Goal: Information Seeking & Learning: Understand process/instructions

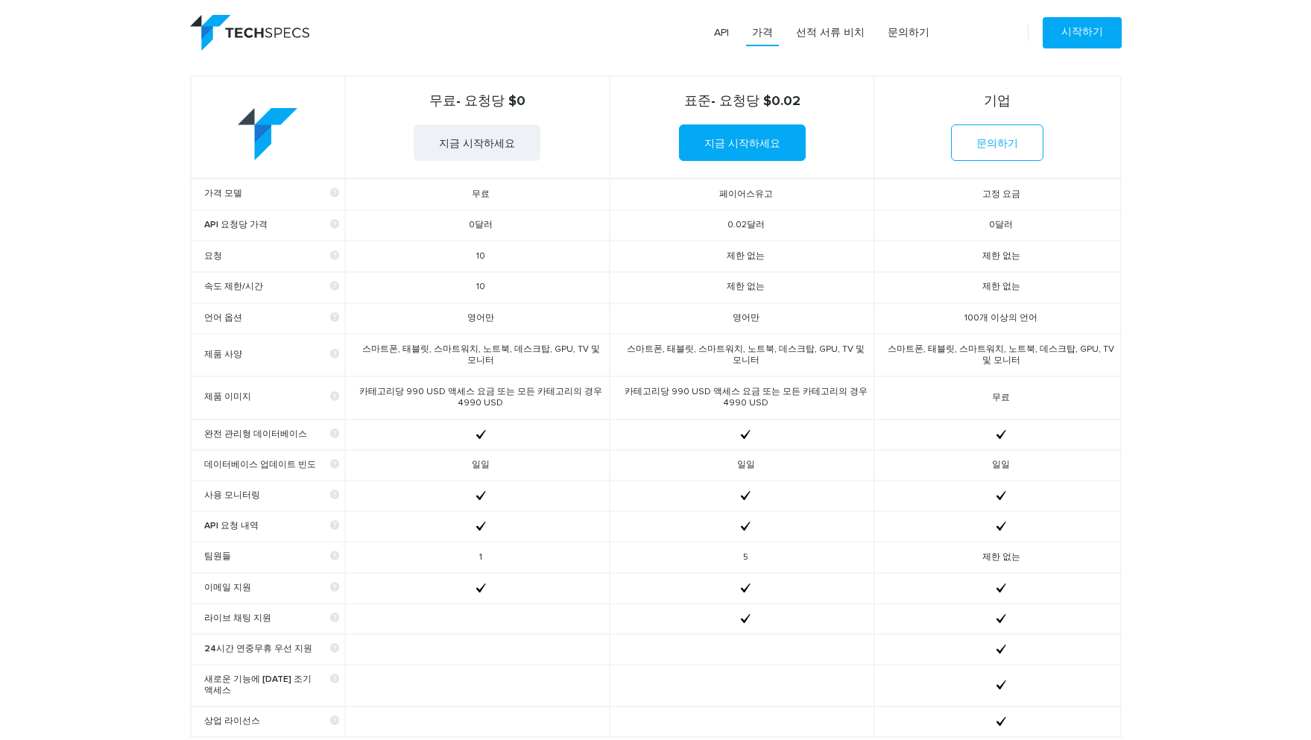
scroll to position [605, 0]
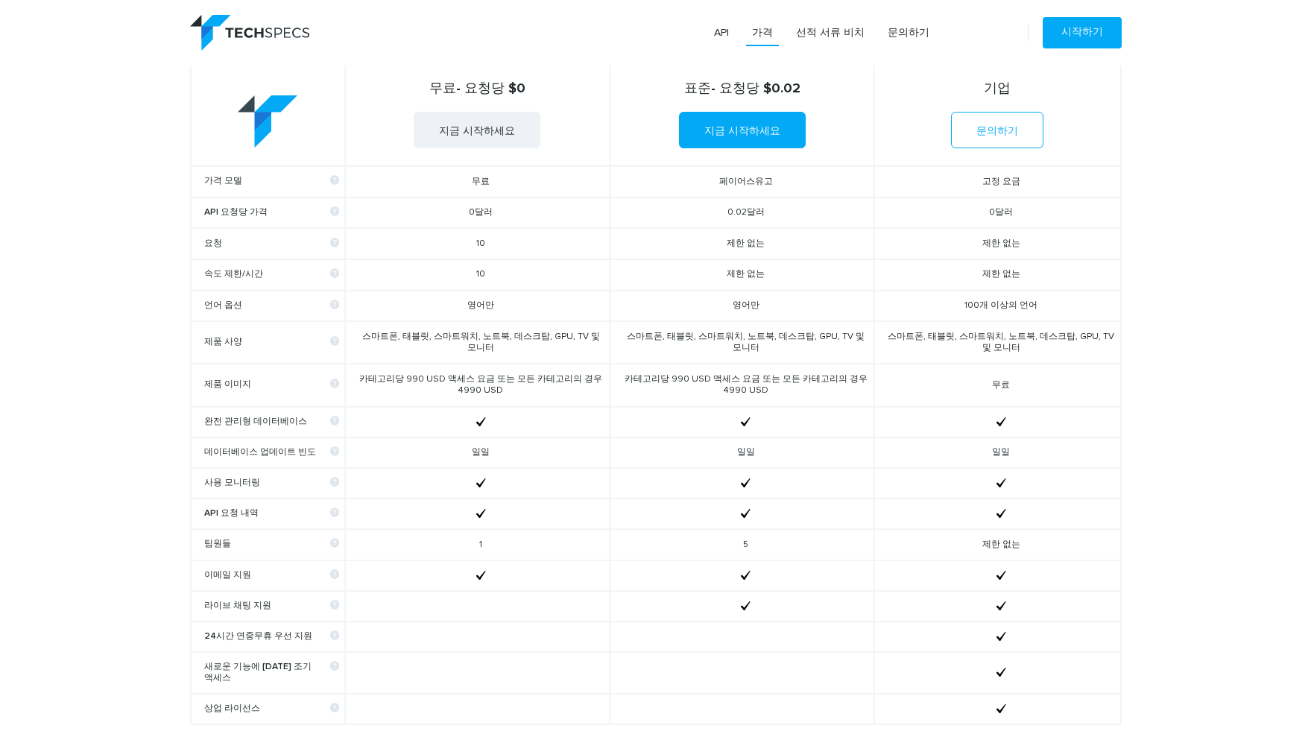
click at [892, 268] on td "제한 없는" at bounding box center [997, 274] width 246 height 31
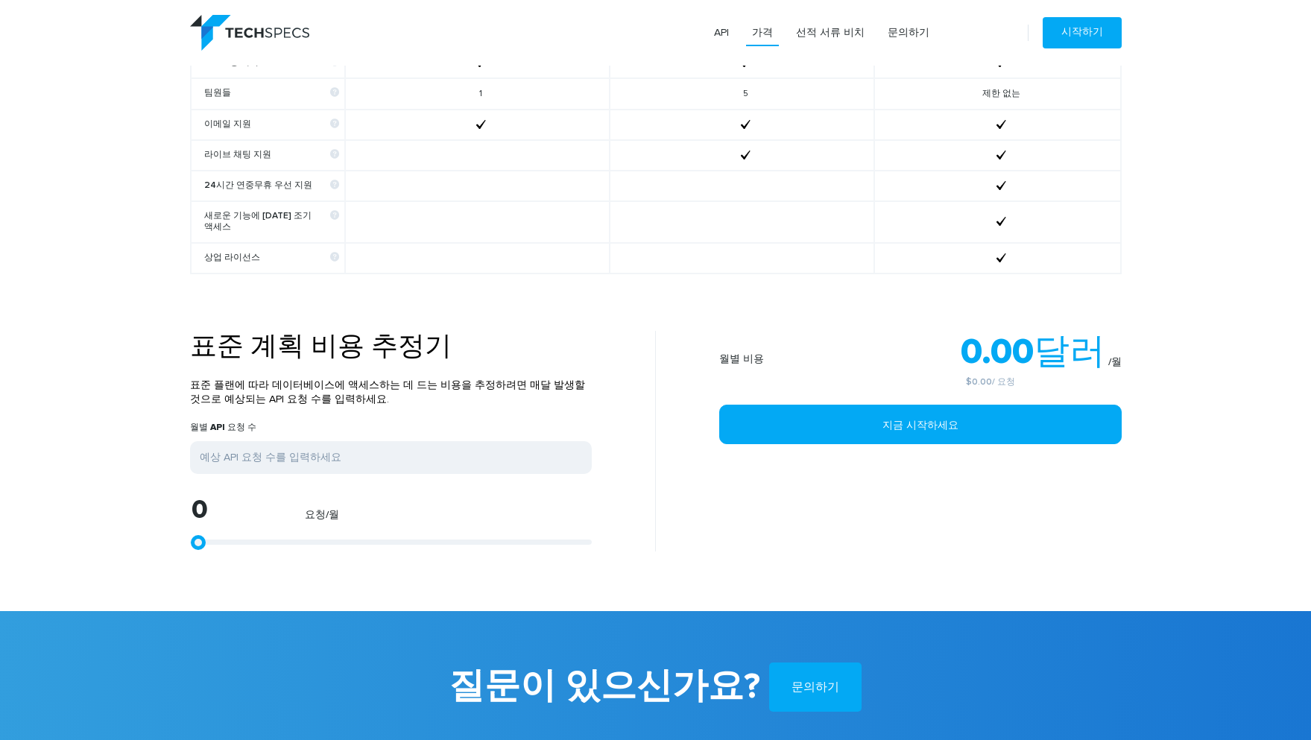
scroll to position [1049, 0]
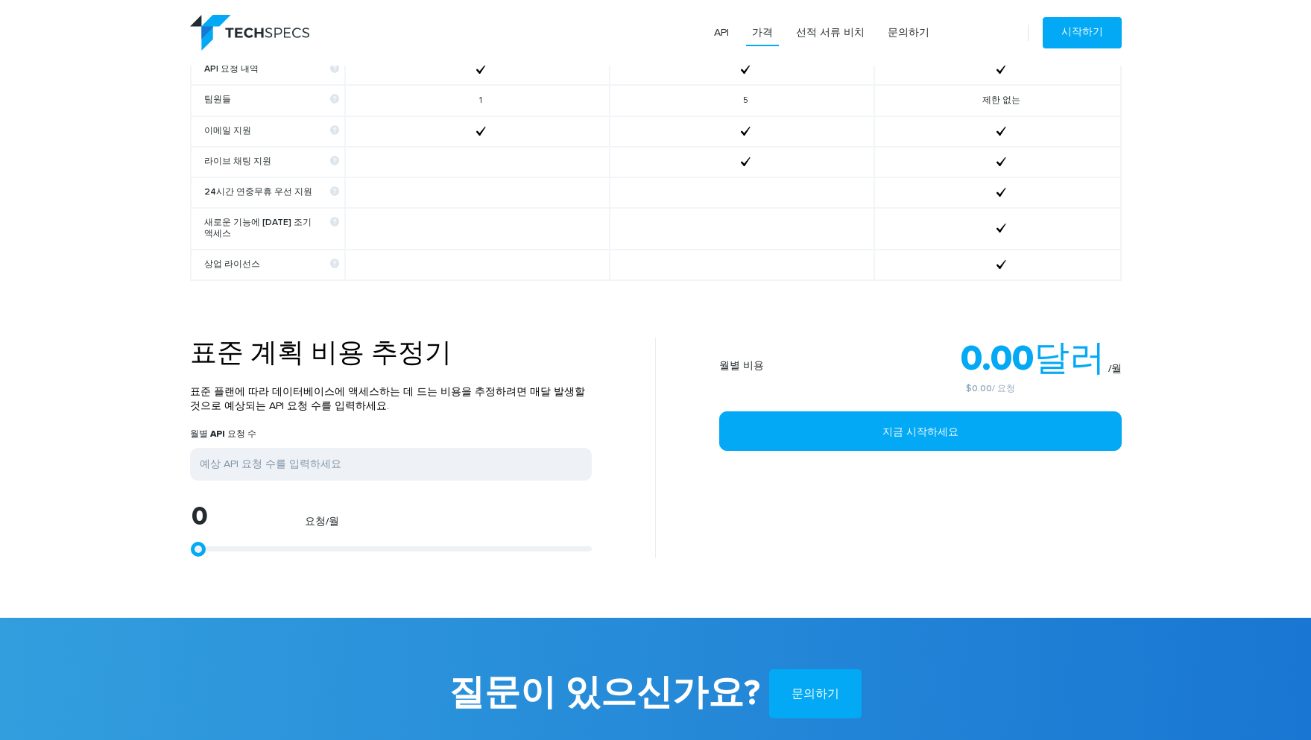
type input "1299"
type input "1670"
type input "2968"
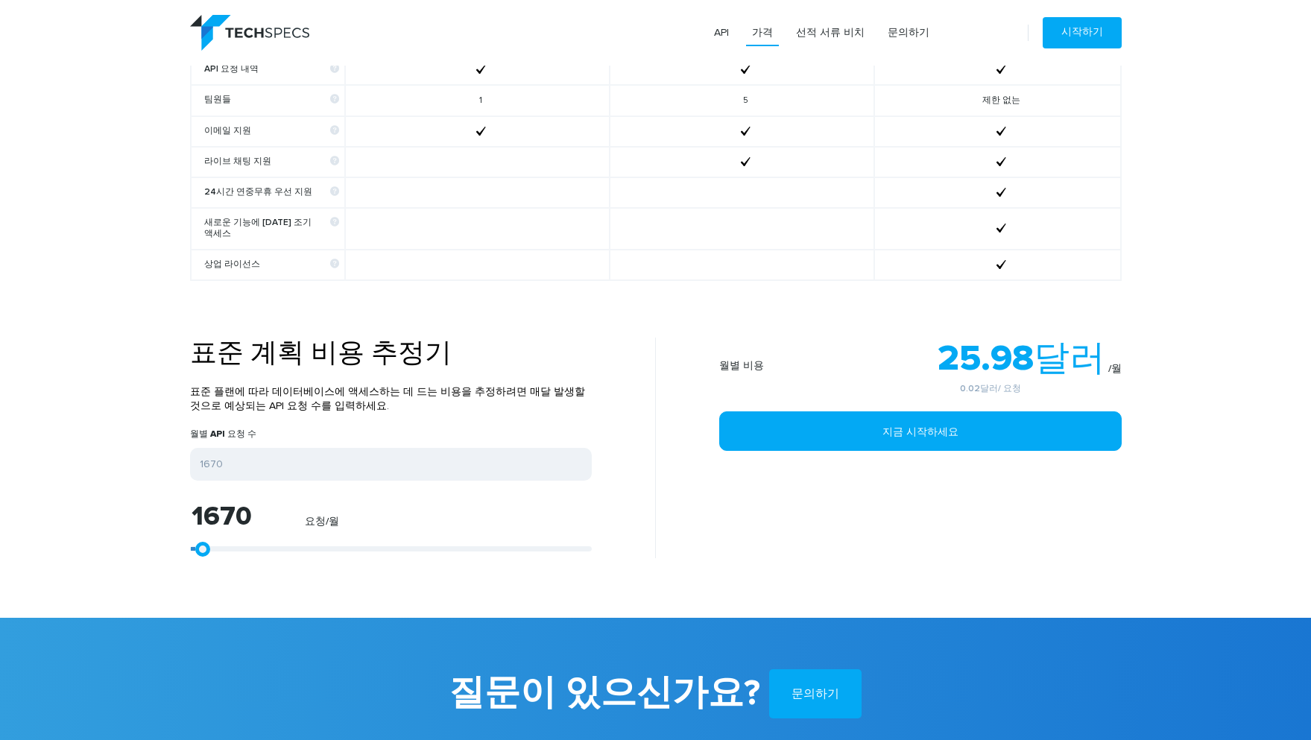
type input "2968"
type input "4824"
type input "6122"
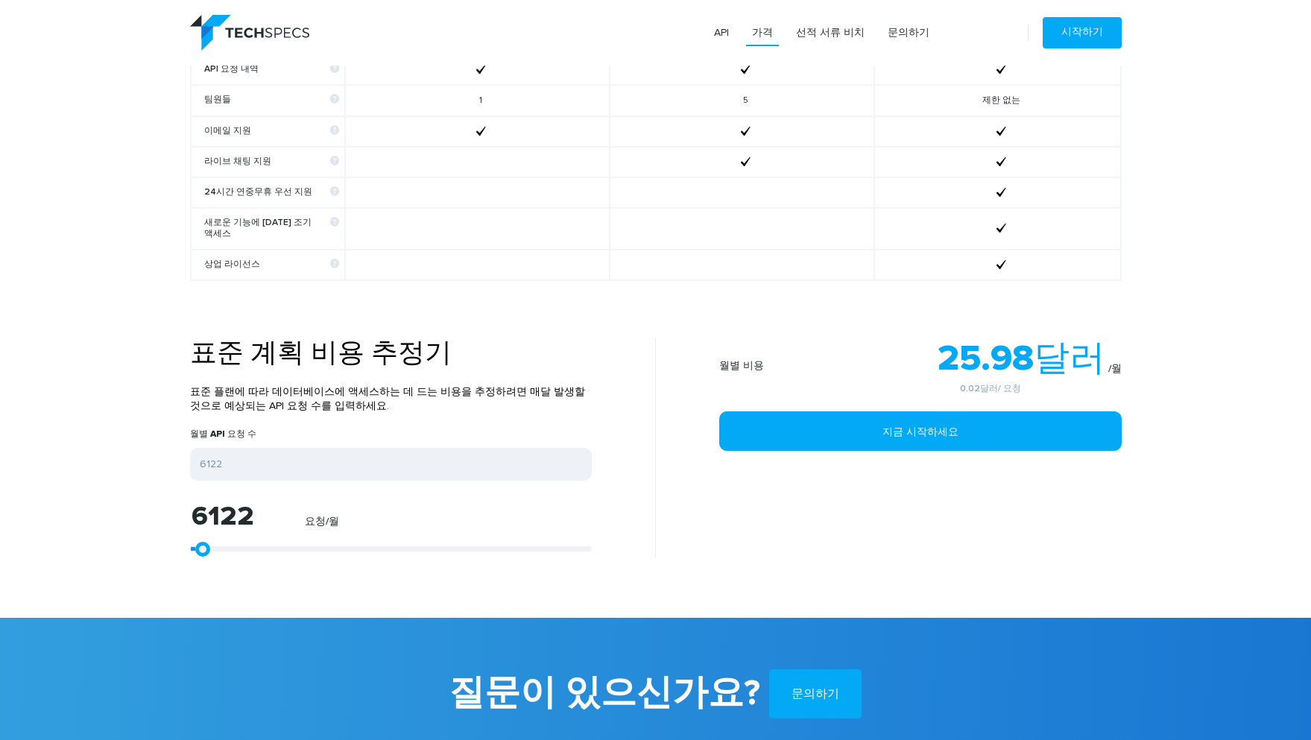
type input "7421"
type input "8720"
type input "10018"
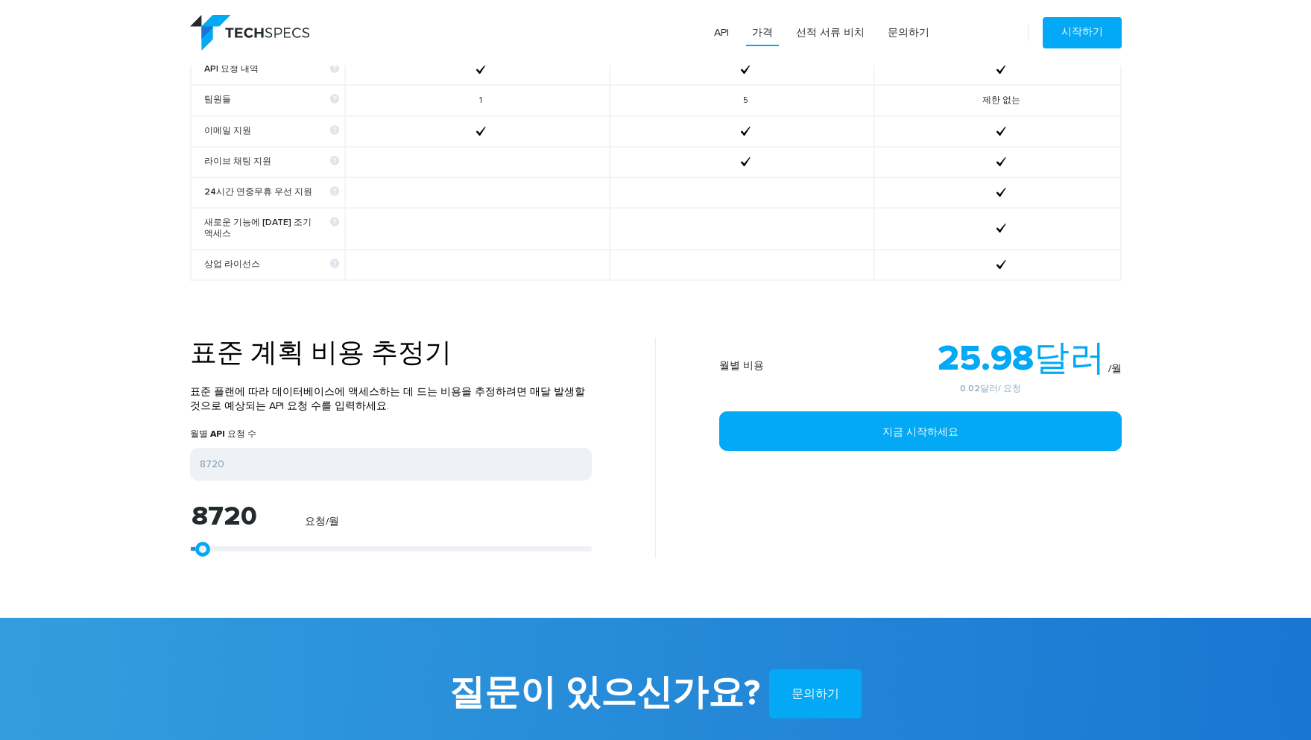
type input "10018"
type input "11503"
type input "12987"
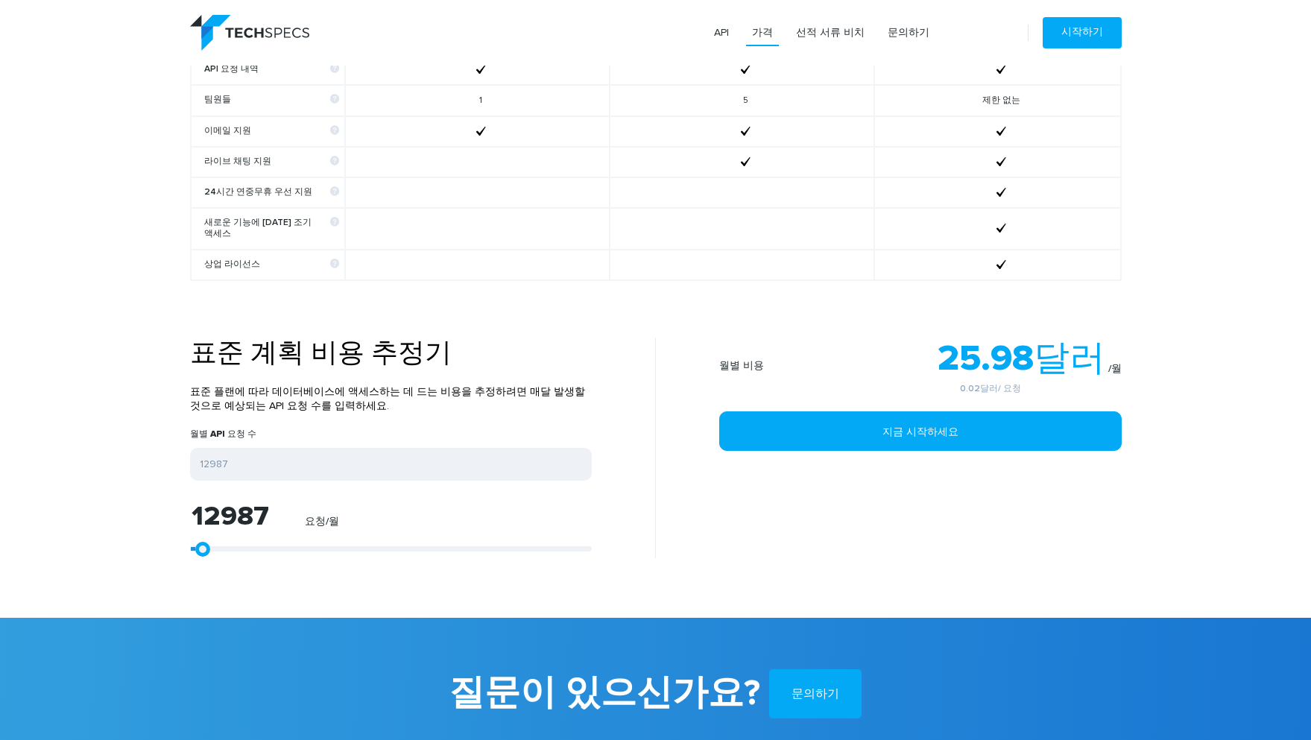
type input "14471"
type input "16141"
type input "18182"
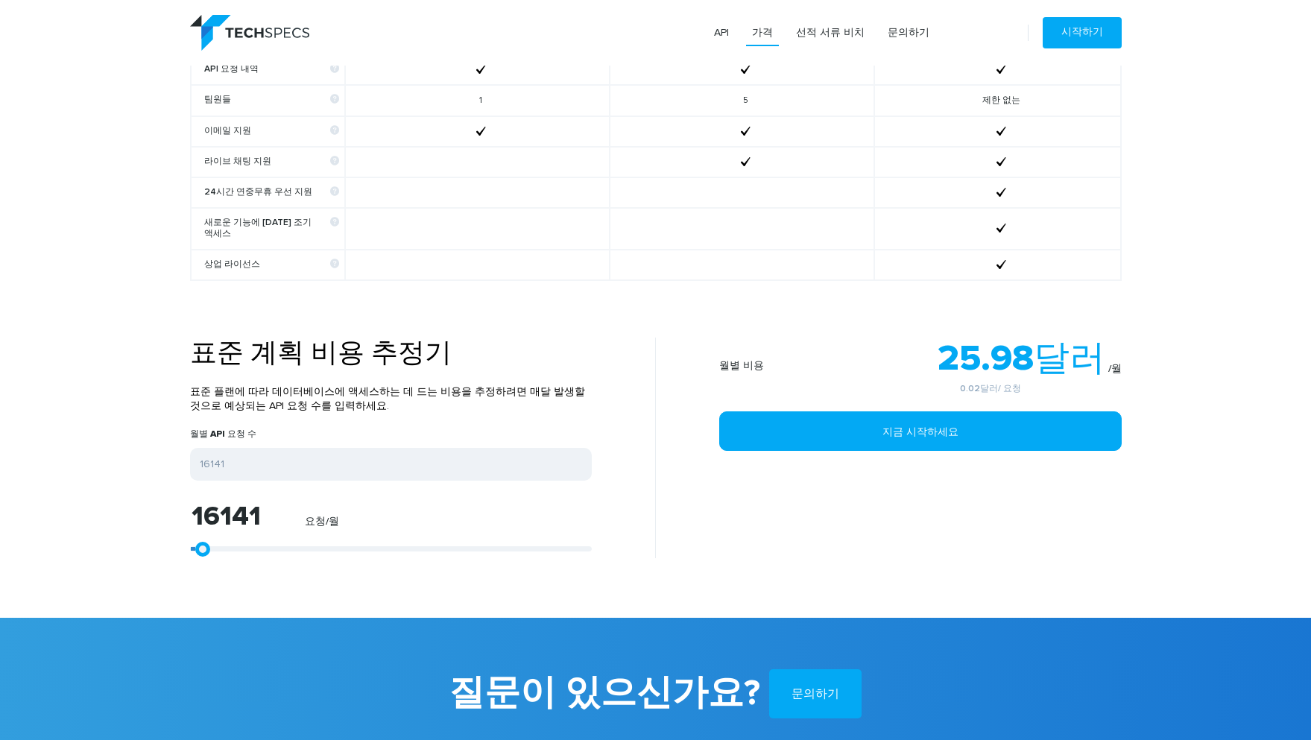
type input "18182"
type input "20222"
type input "22078"
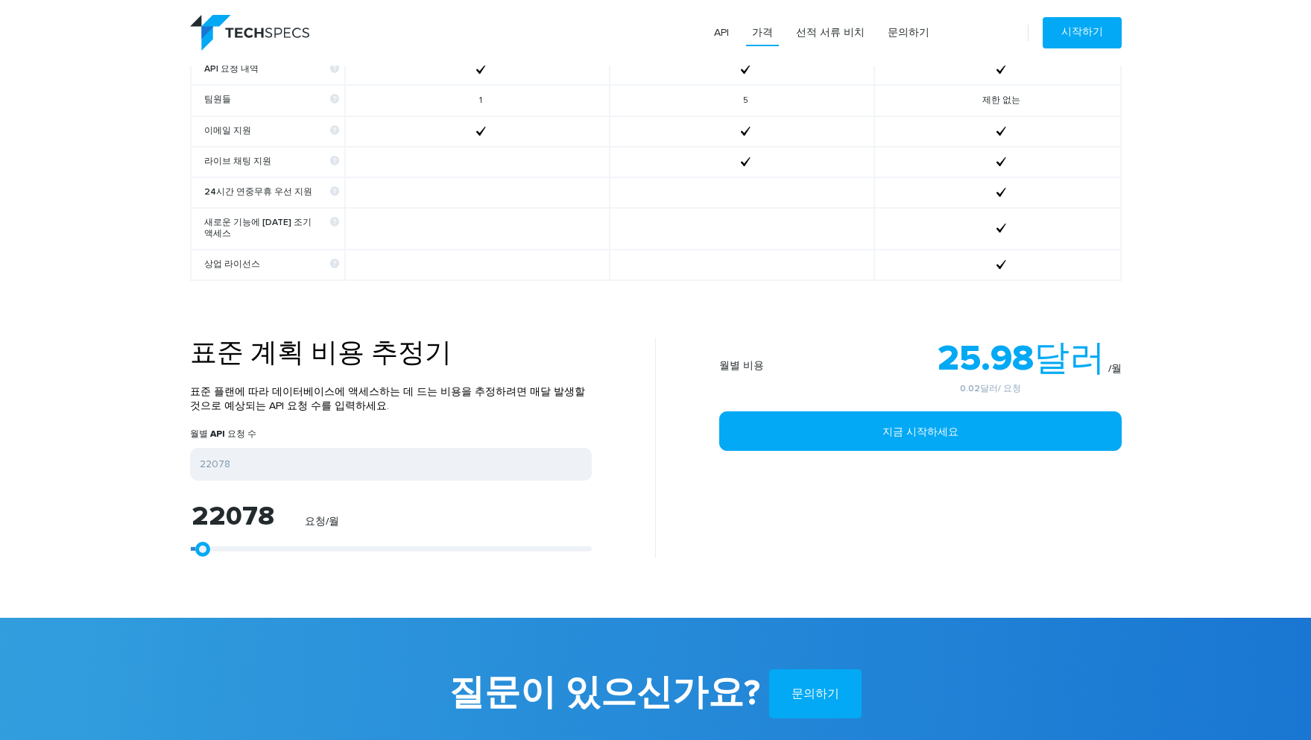
type input "25603"
type input "27087"
type input "29128"
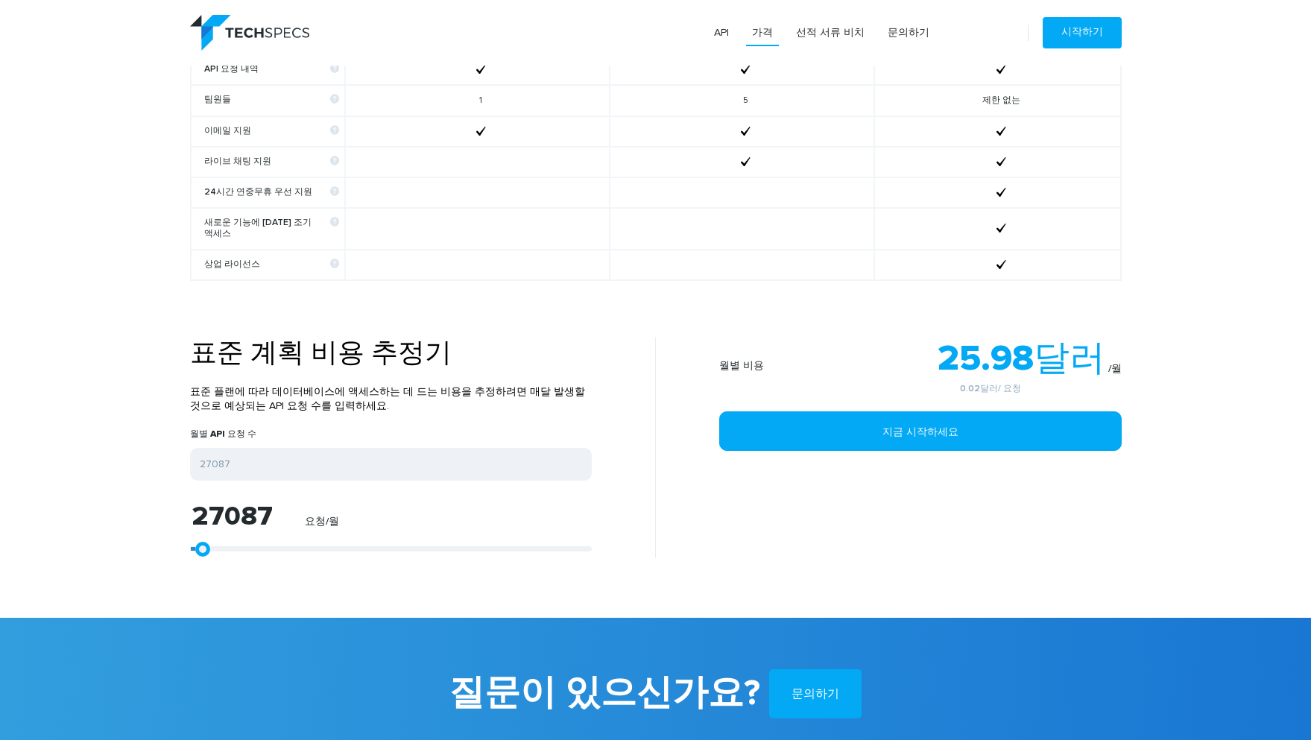
type input "29128"
type input "30983"
type input "32838"
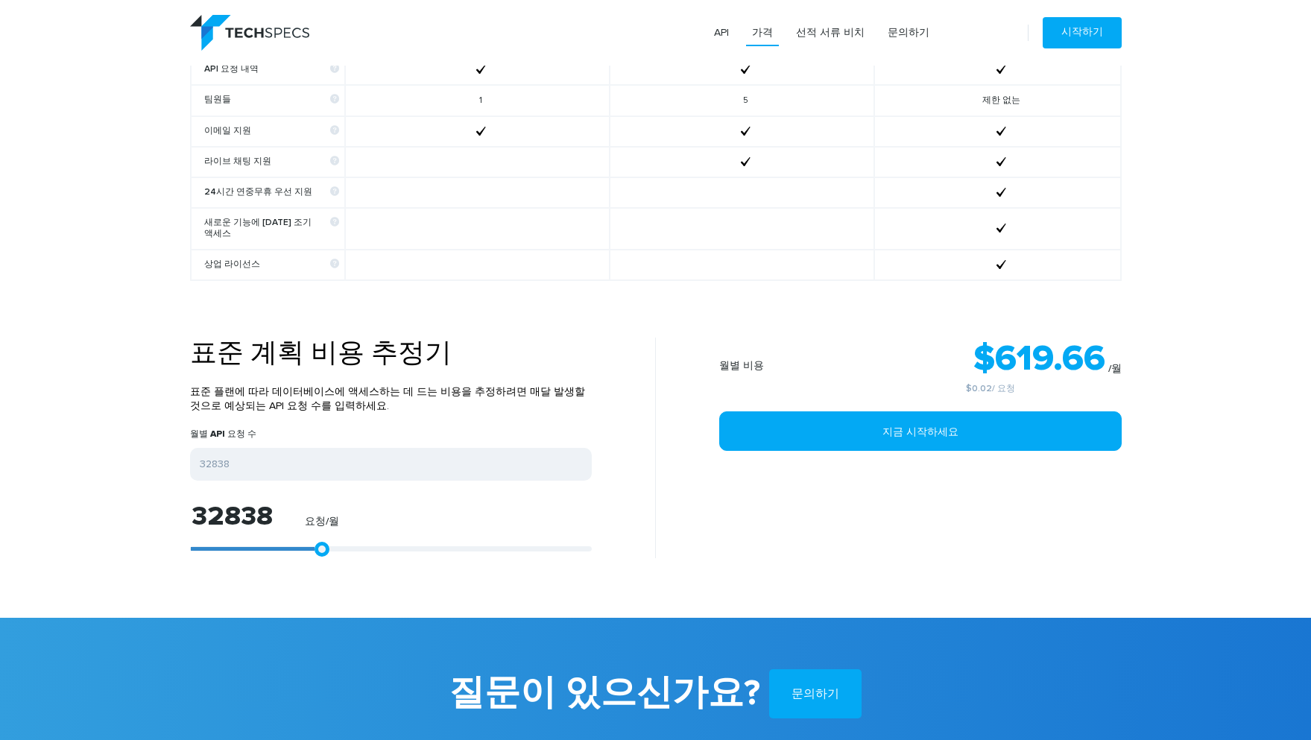
type input "36549"
type input "37662"
type input "38590"
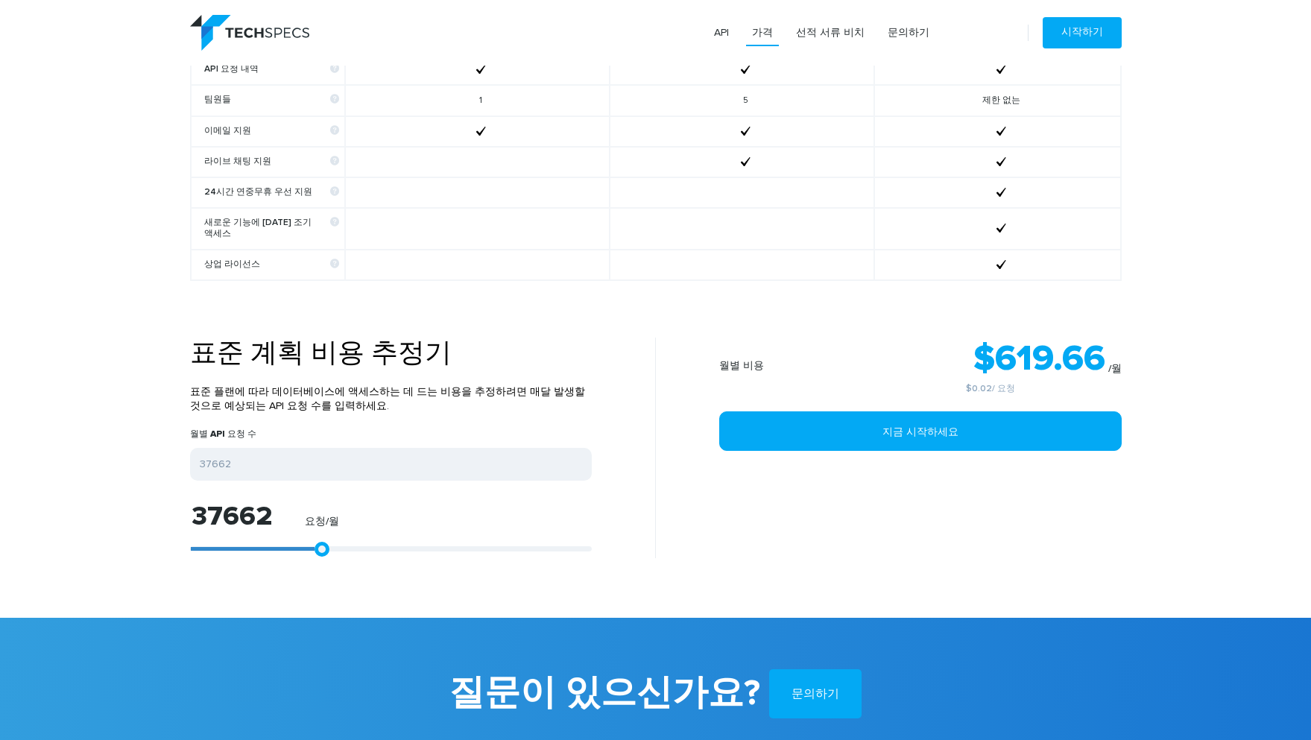
type input "38590"
type input "39332"
type input "39888"
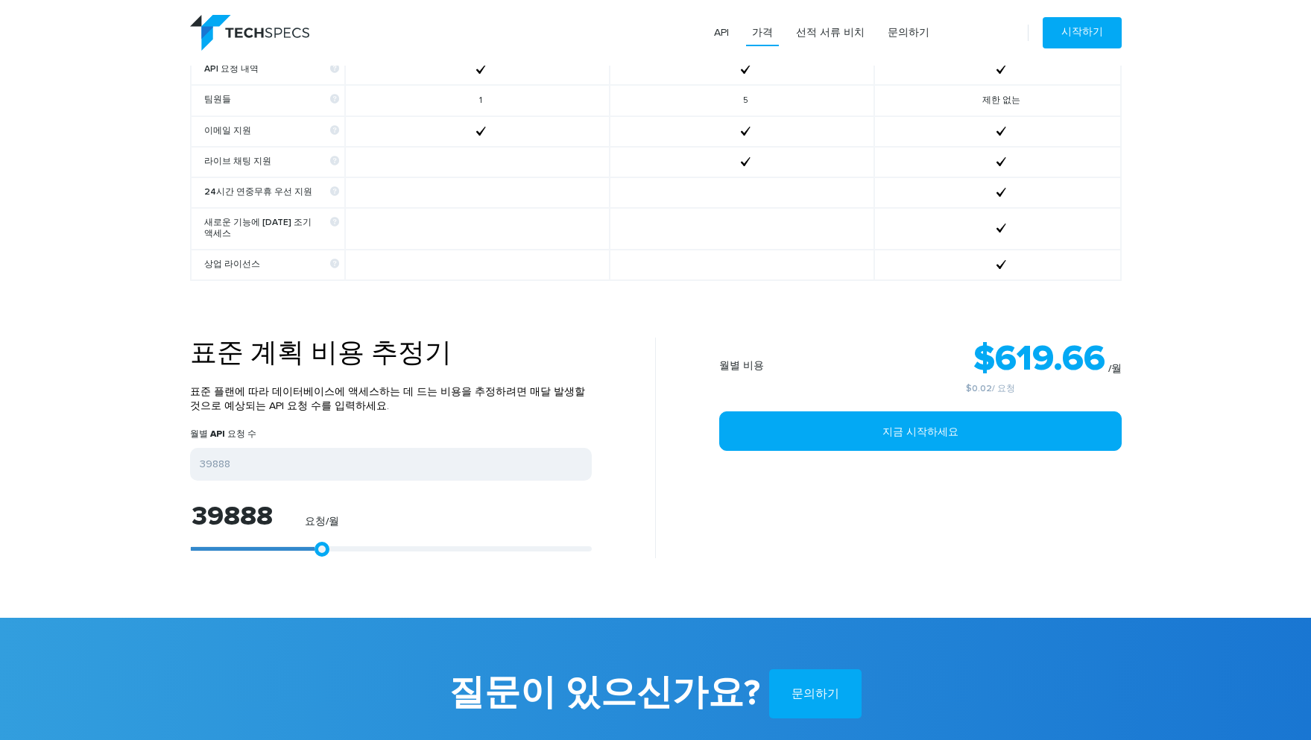
type input "40630"
type input "41001"
type input "41187"
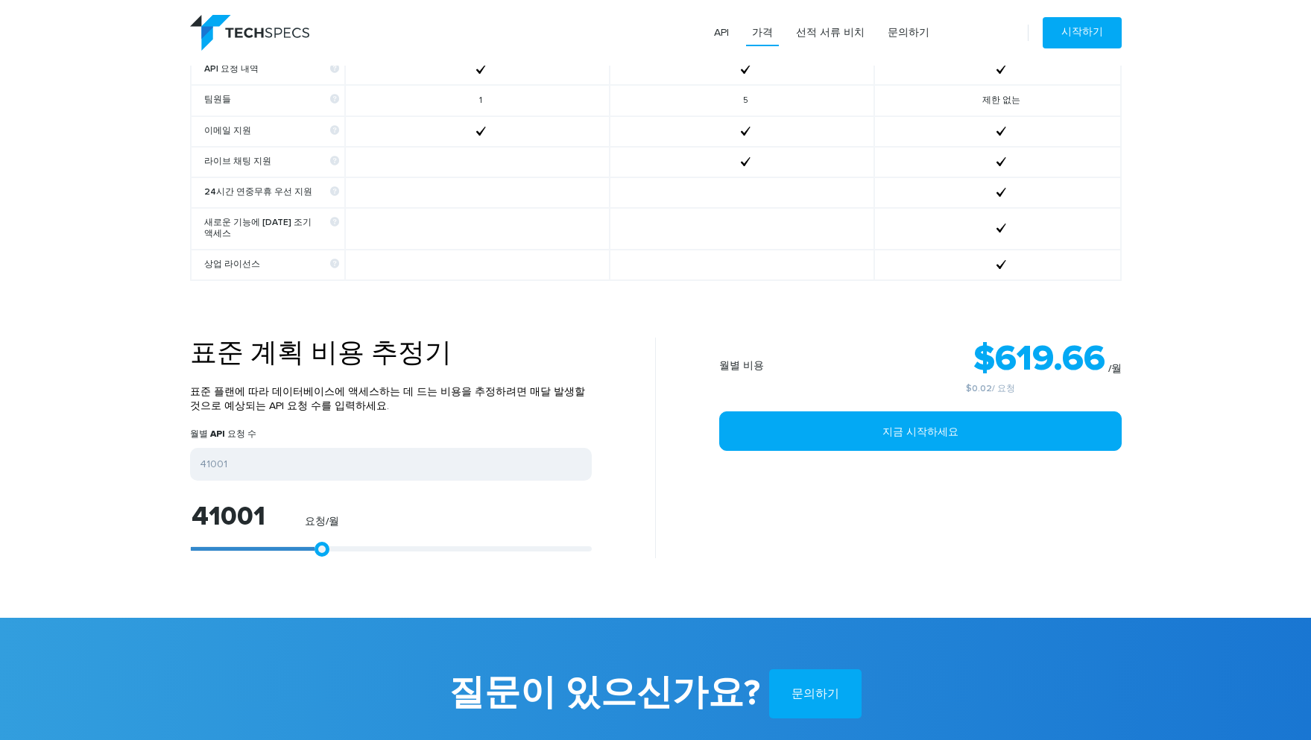
type input "41187"
type input "41372"
type input "41187"
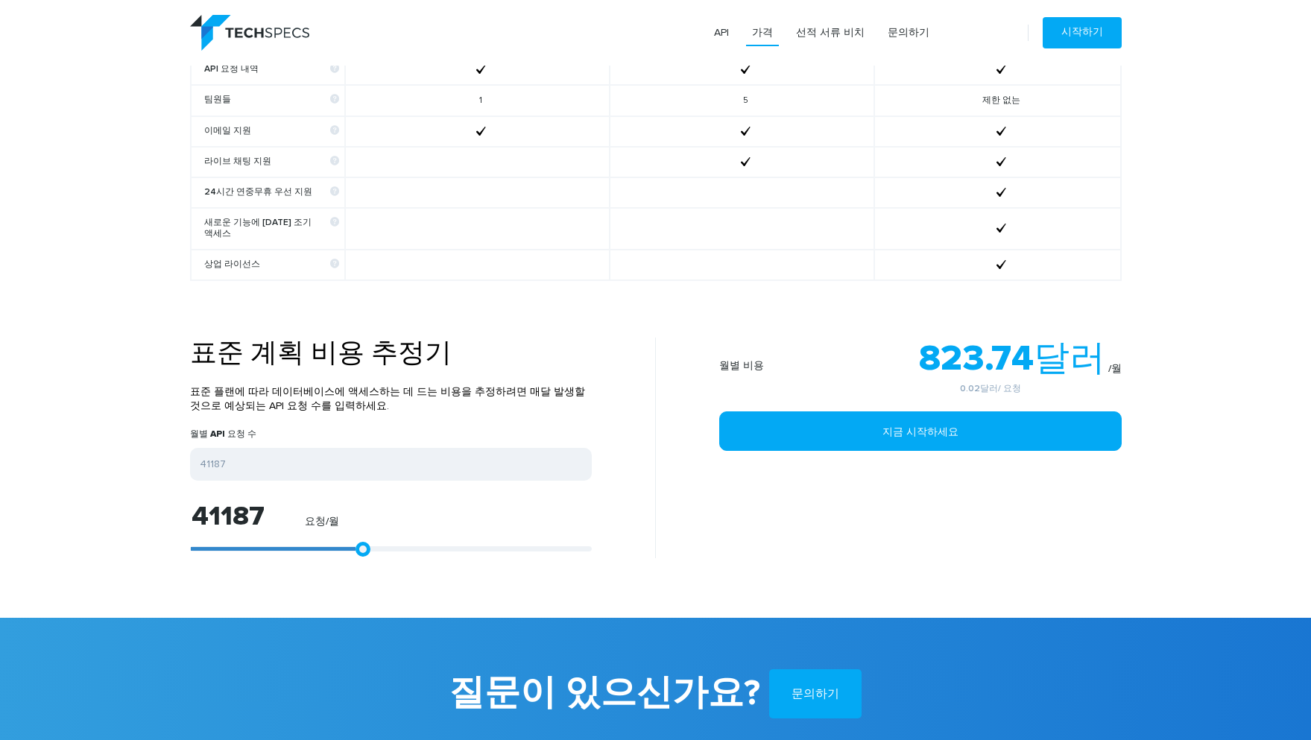
type input "41372"
type input "41558"
type input "41744"
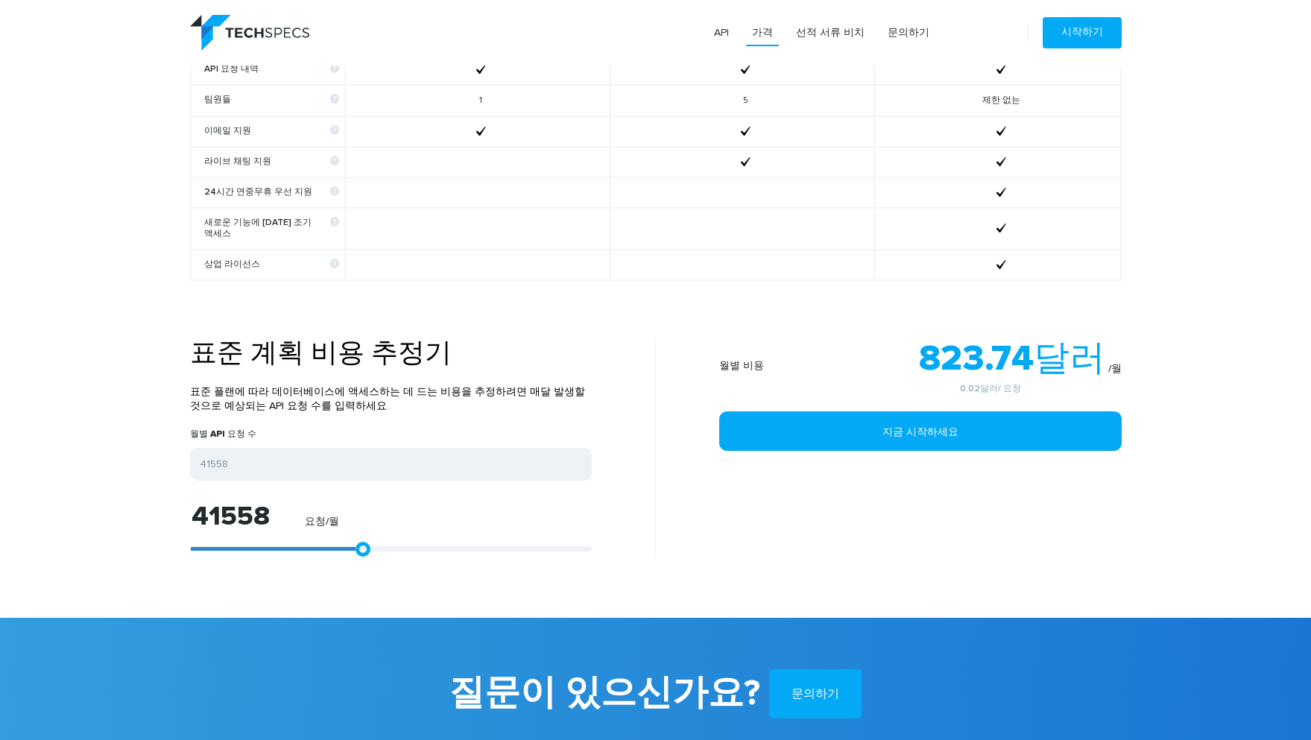
type input "41744"
type input "42300"
type input "42486"
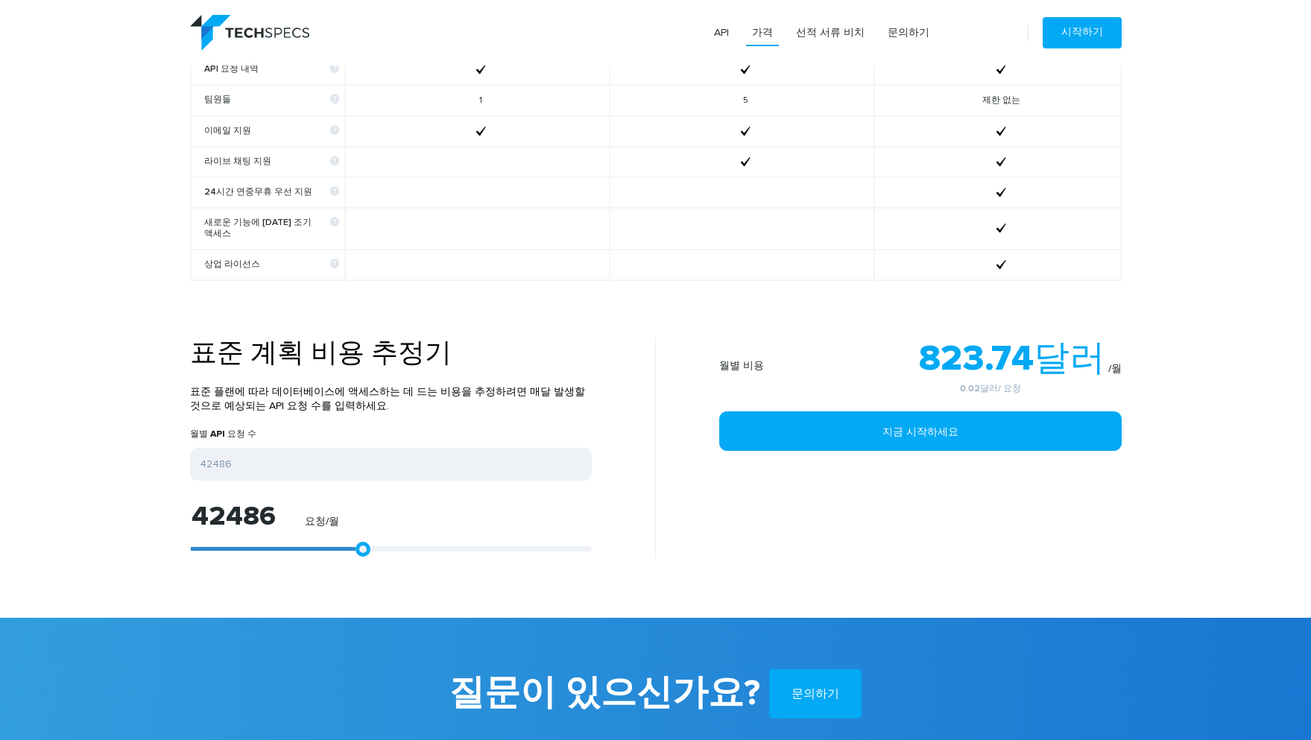
type input "42671"
type input "42857"
type input "43042"
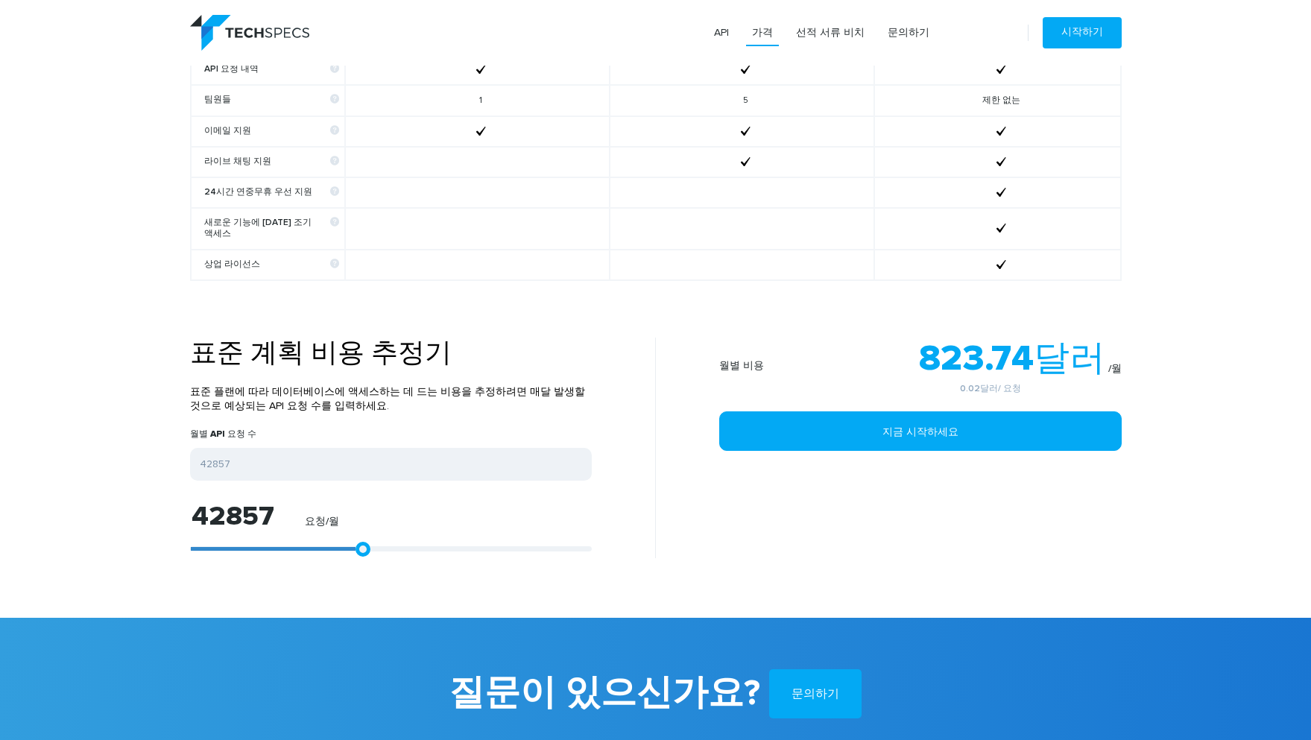
type input "43042"
type input "43228"
type input "43413"
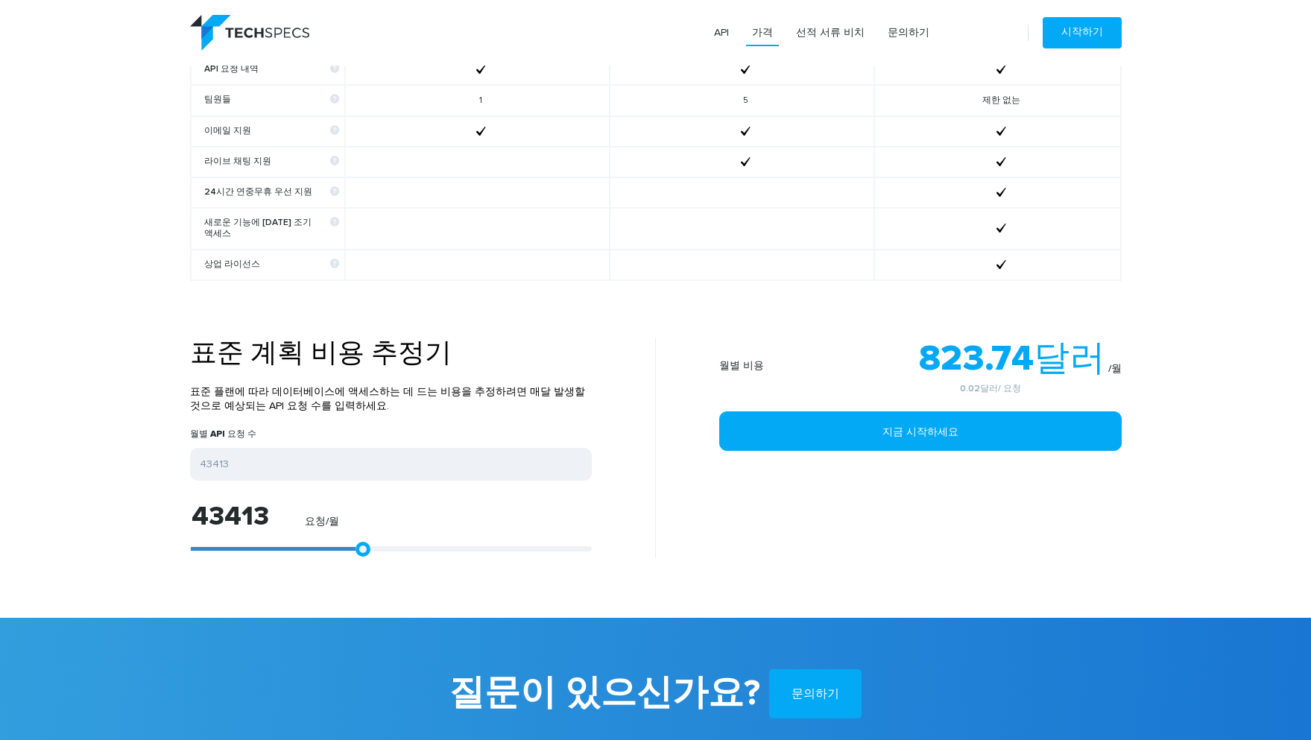
type input "43599"
type input "43970"
type input "44341"
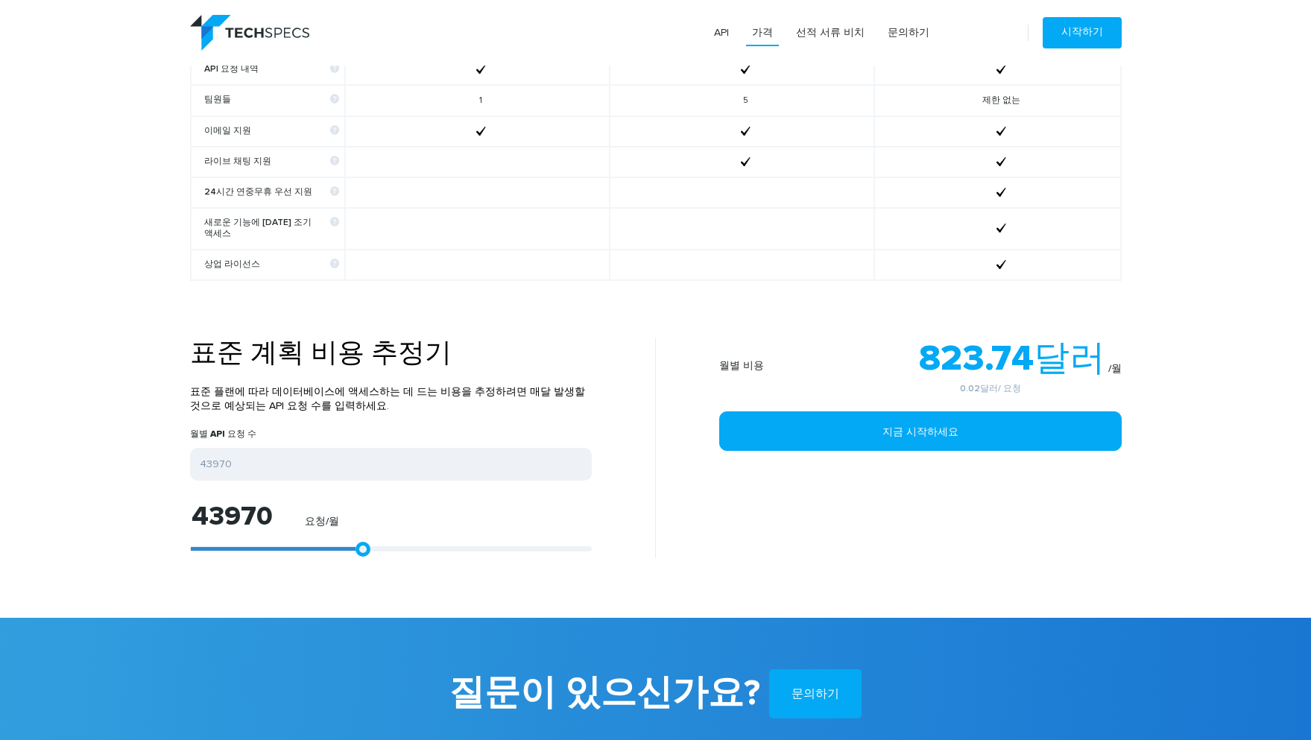
type input "44341"
type input "44898"
type input "45269"
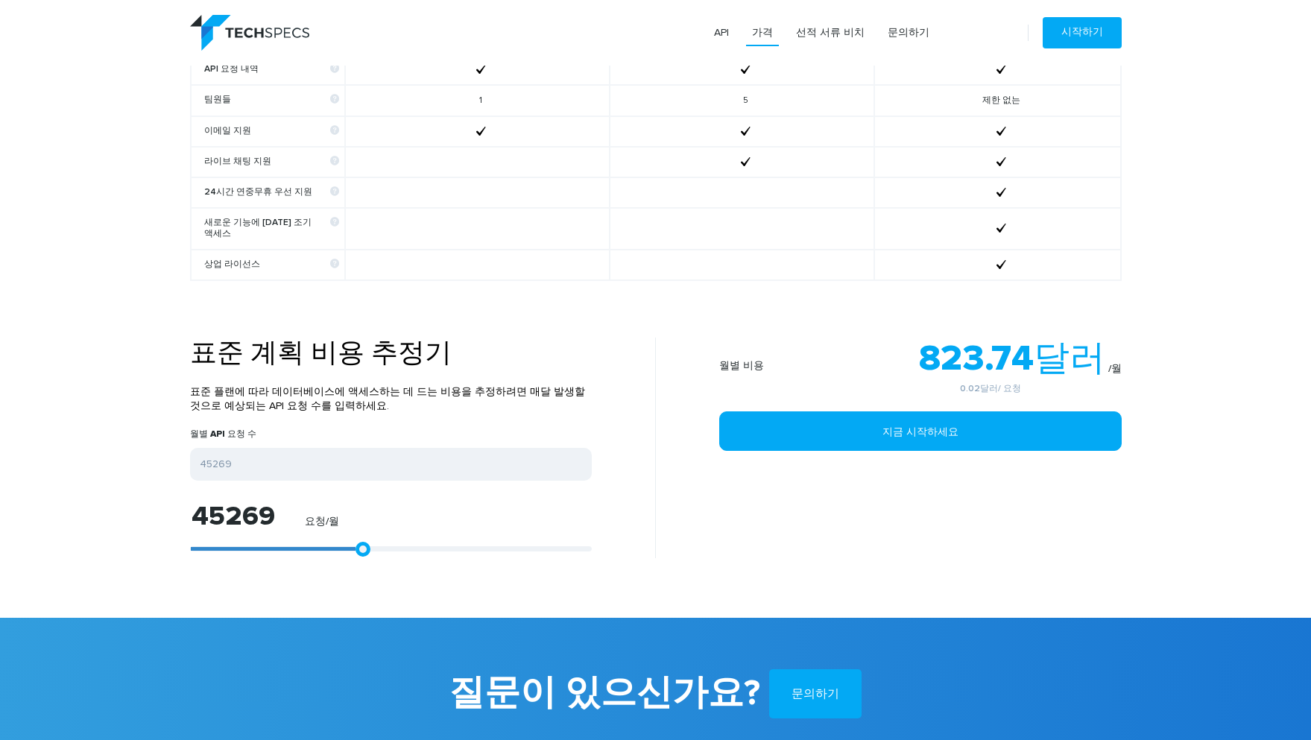
type input "45640"
type input "46382"
type input "46938"
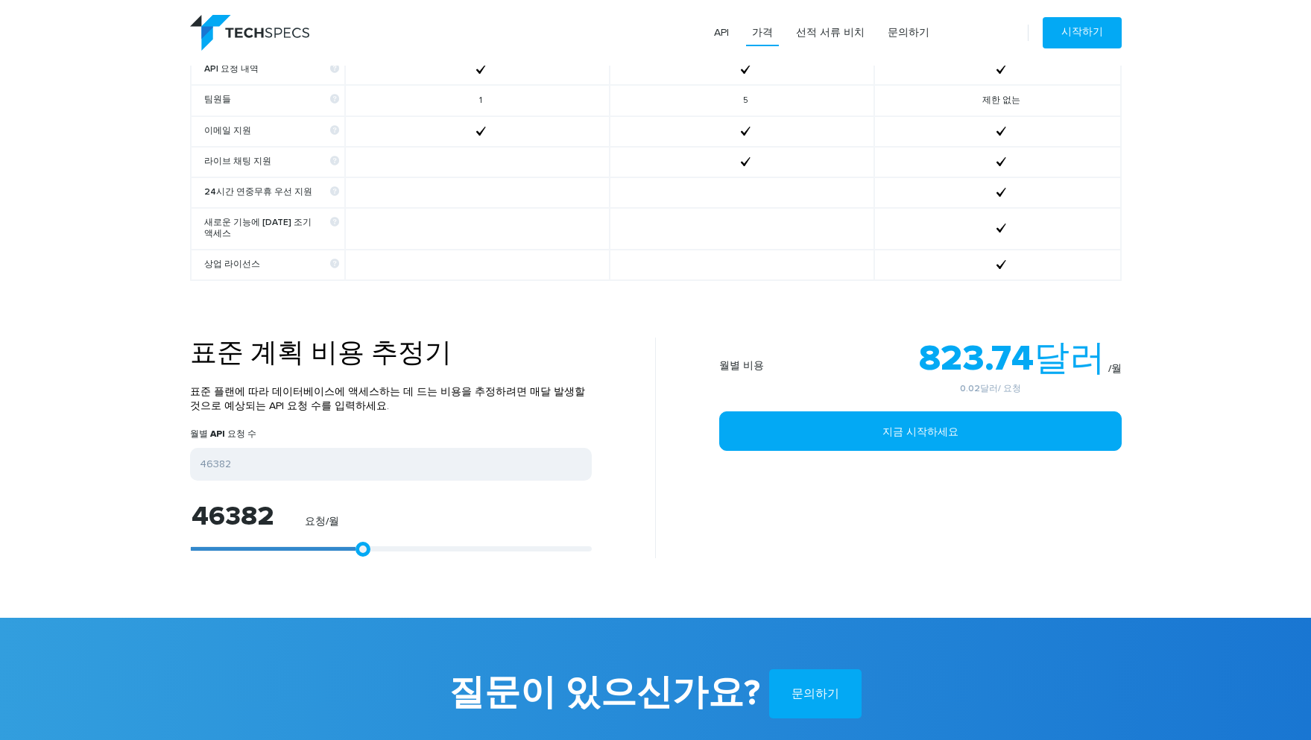
type input "46938"
type input "47495"
type input "47866"
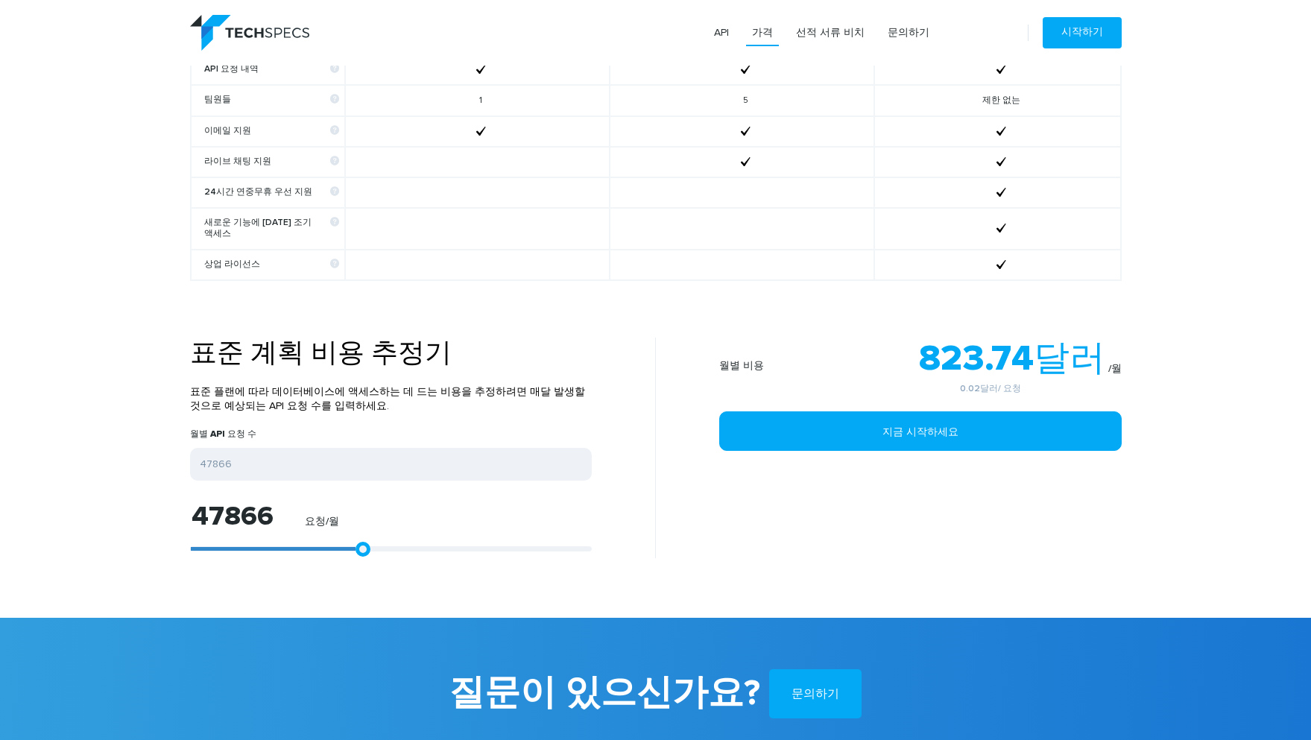
type input "48237"
type input "48608"
type input "48979"
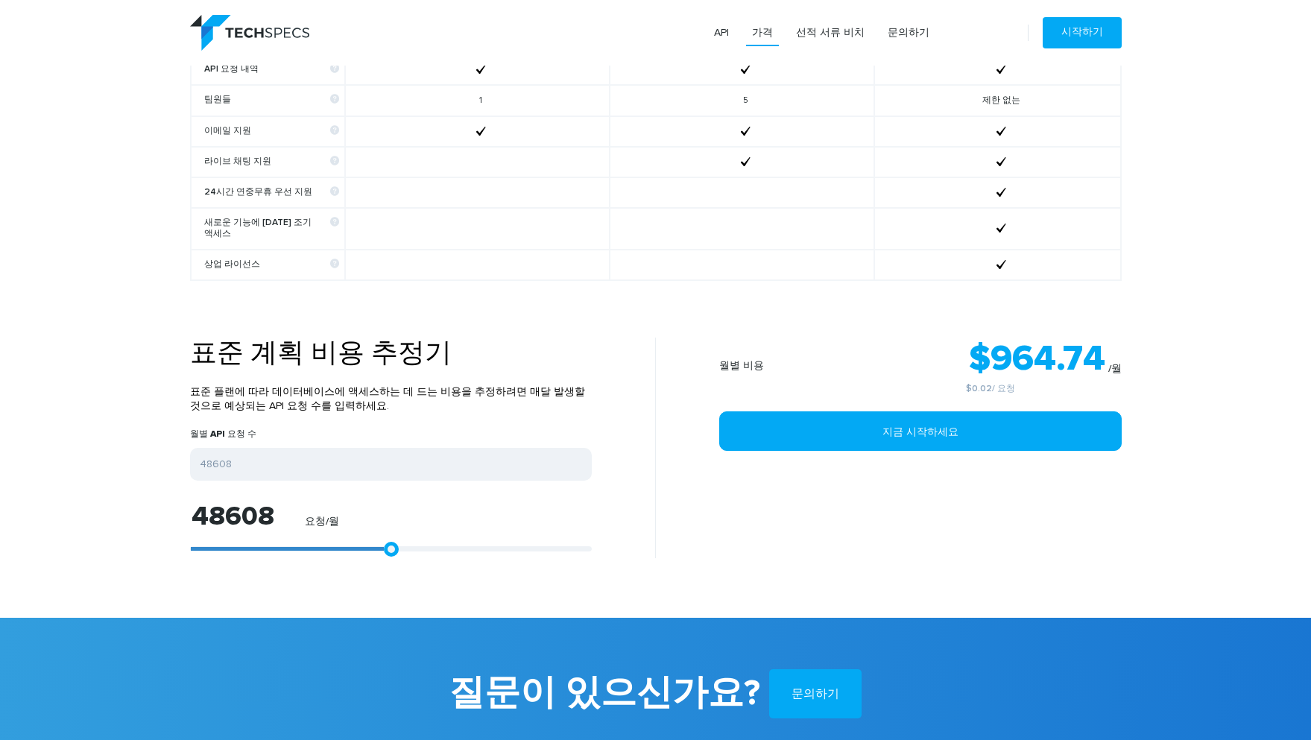
type input "48979"
type input "49350"
type input "49536"
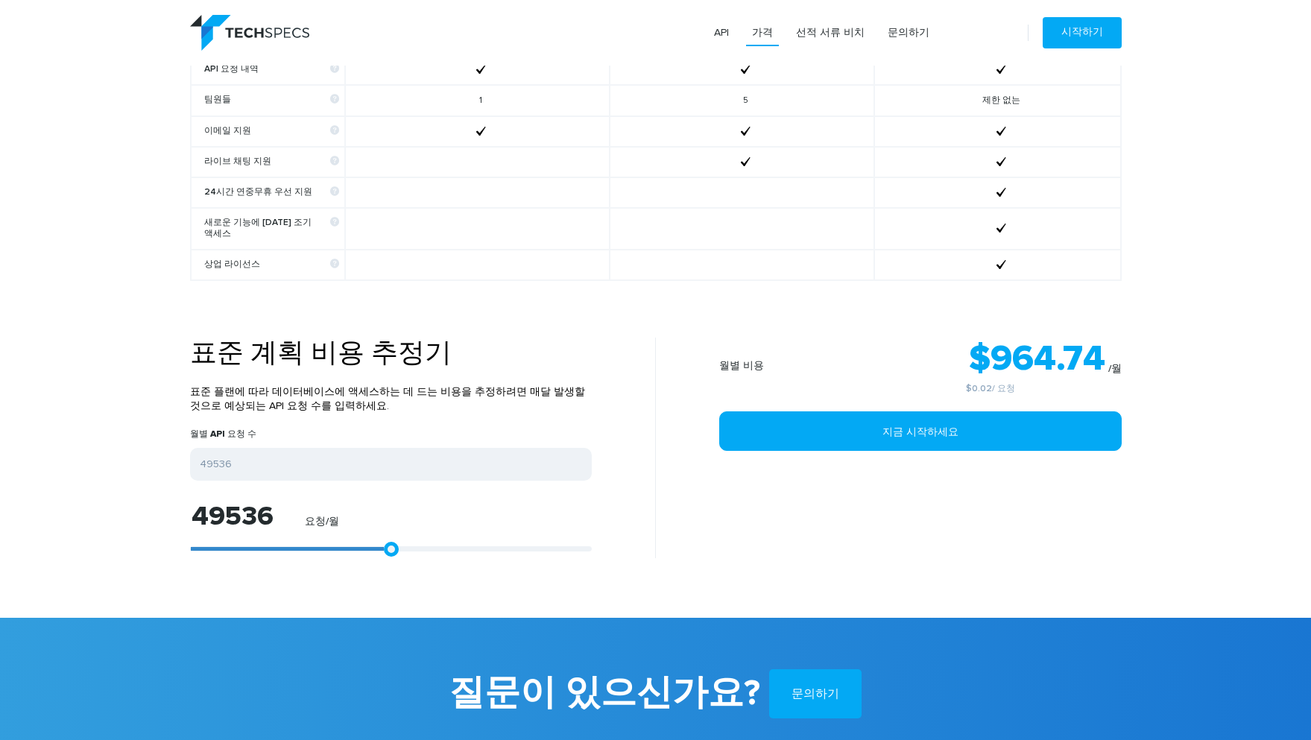
type input "49721"
drag, startPoint x: 203, startPoint y: 547, endPoint x: 397, endPoint y: 543, distance: 194.6
click at [397, 543] on link at bounding box center [391, 549] width 15 height 15
type input "50834"
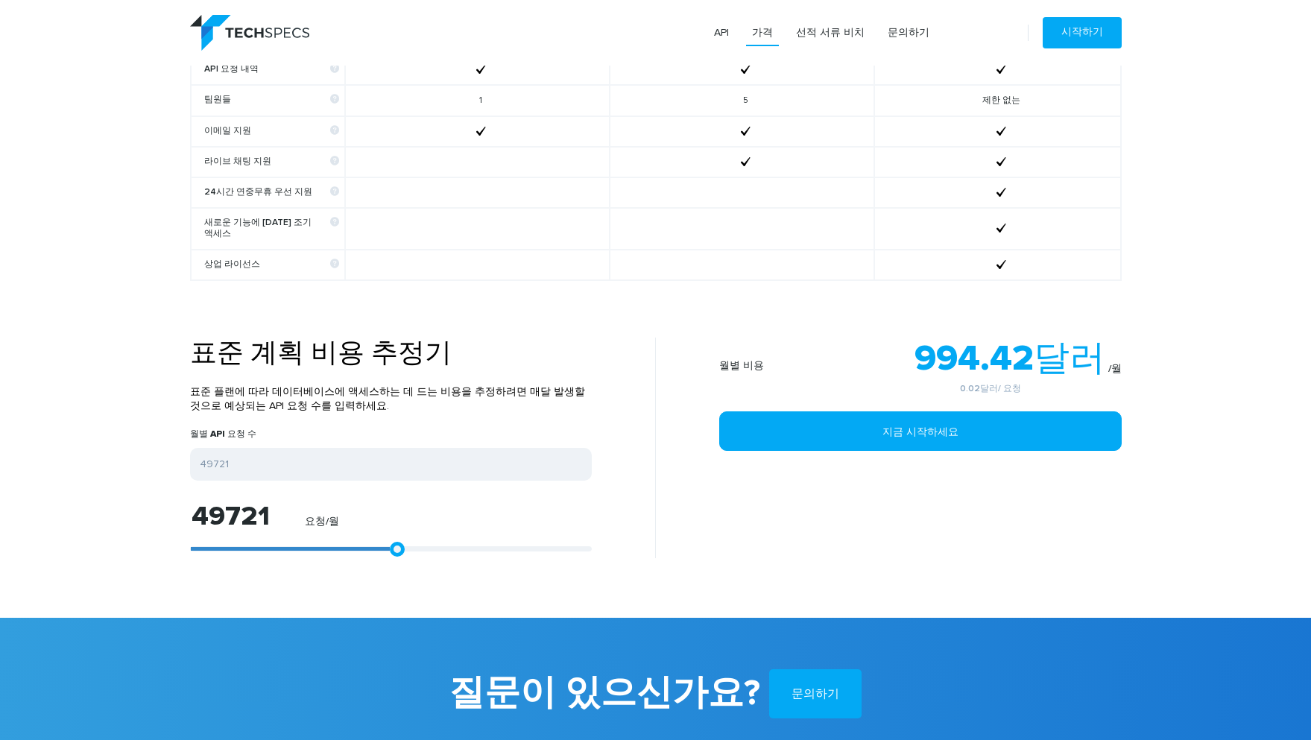
type input "50834"
type input "51020"
type input "51205"
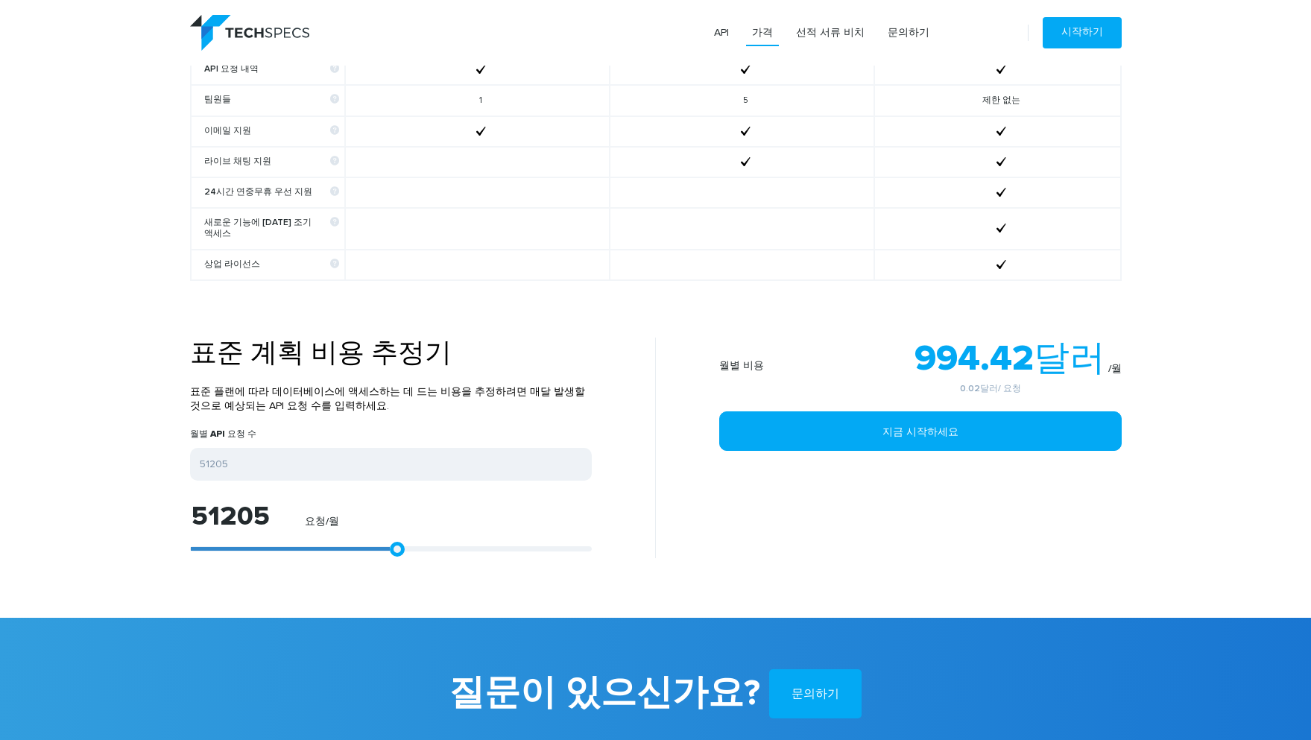
type input "51391"
type input "51762"
type input "52133"
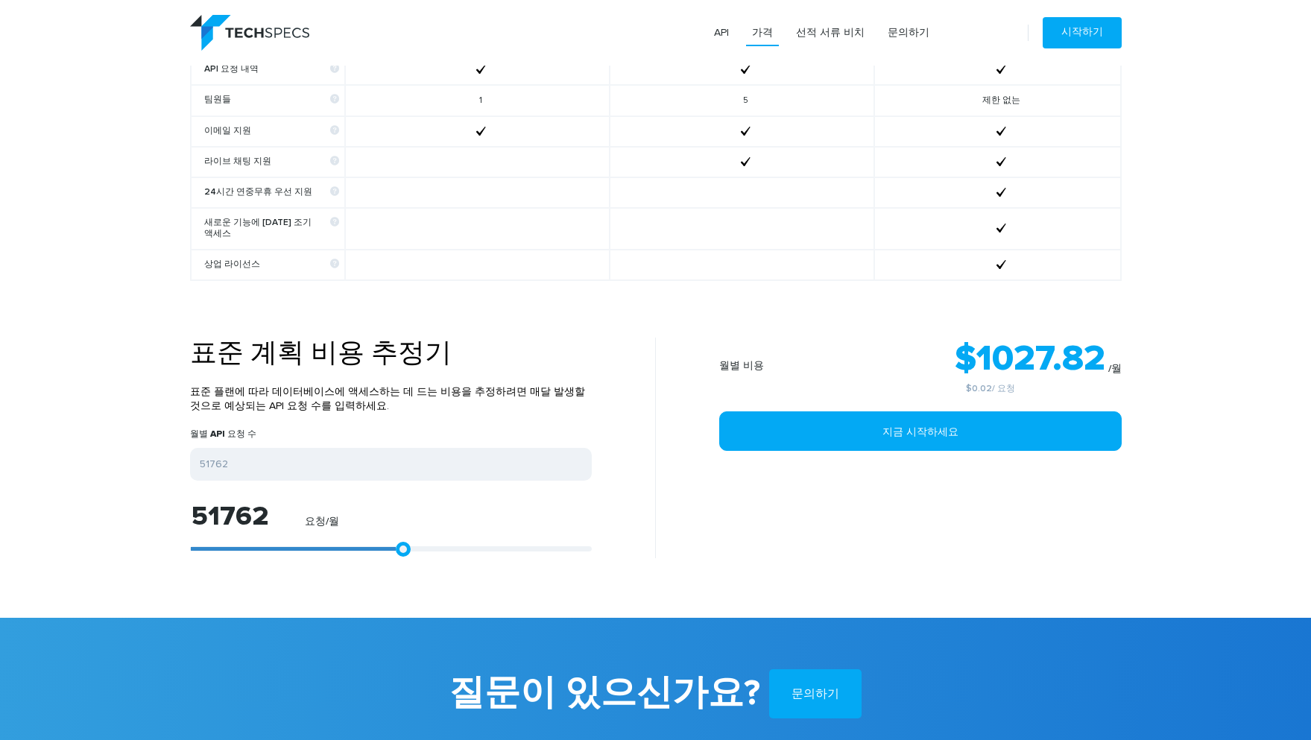
type input "52133"
type input "52504"
type input "52690"
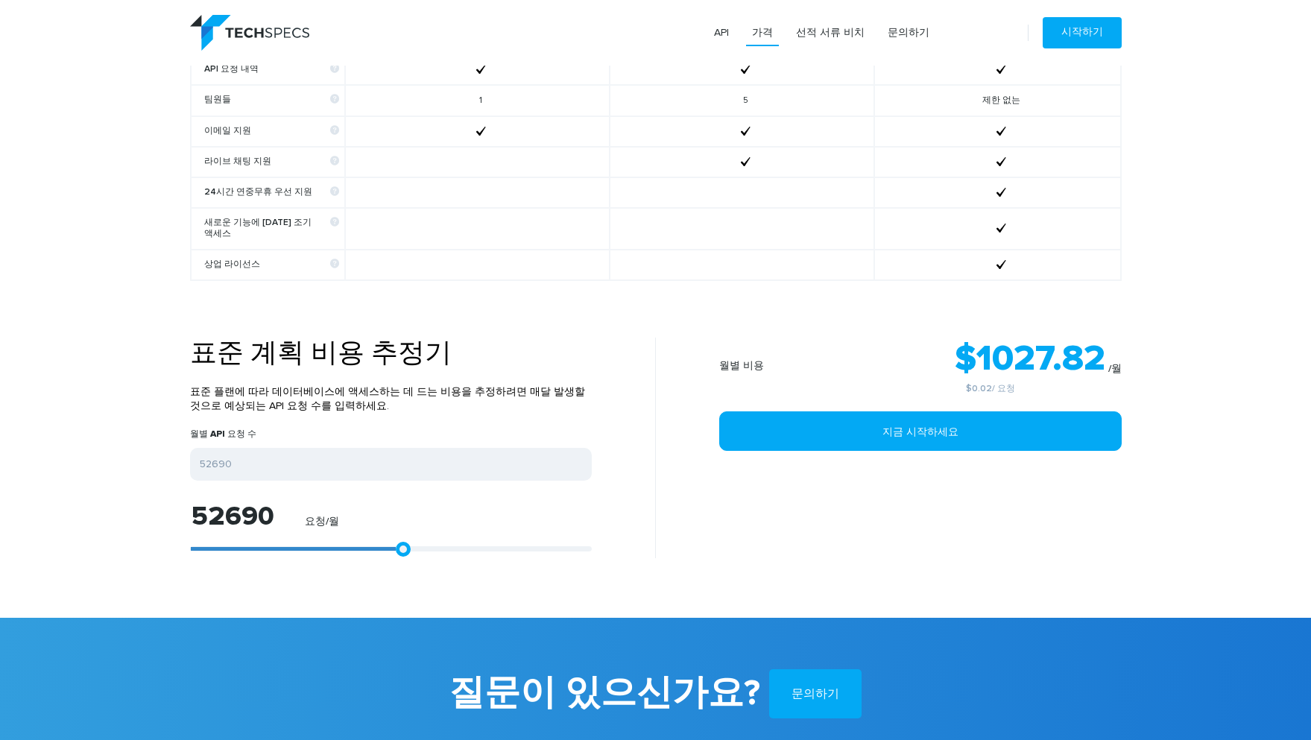
type input "53061"
type input "53246"
type input "53432"
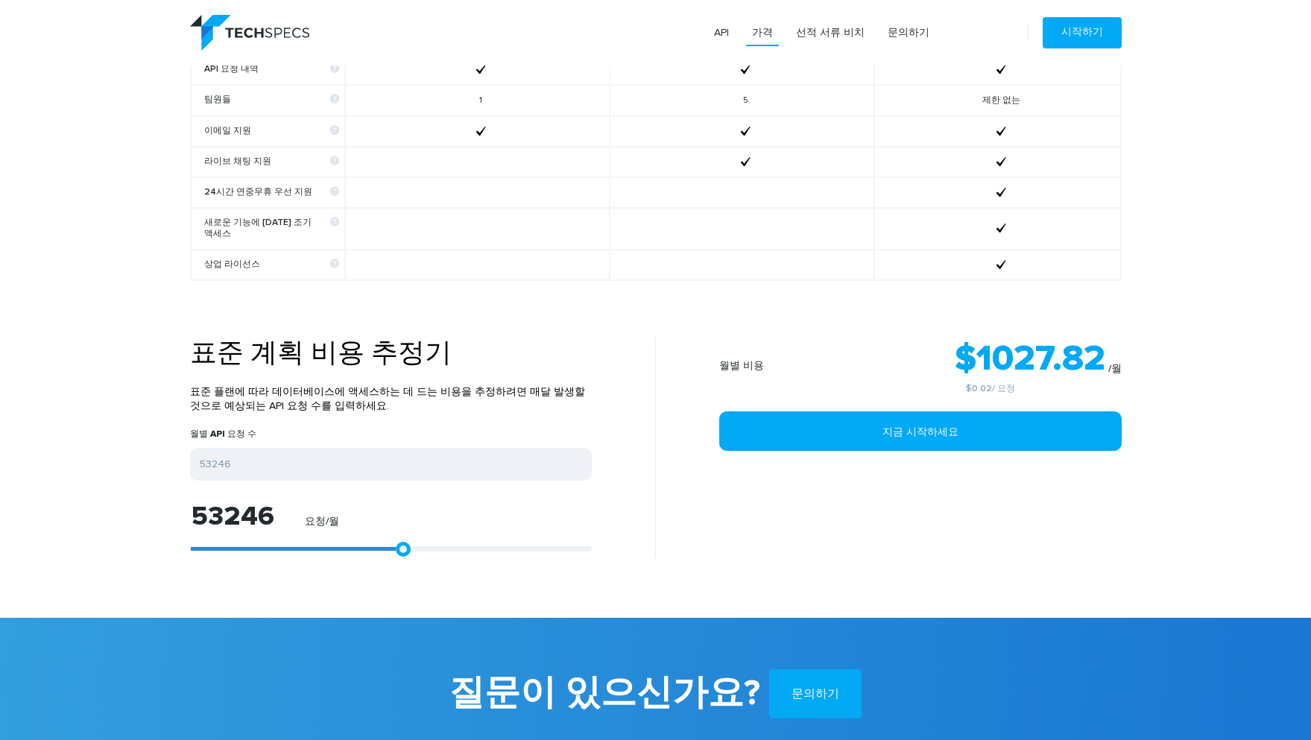
type input "53432"
type input "53617"
type input "53988"
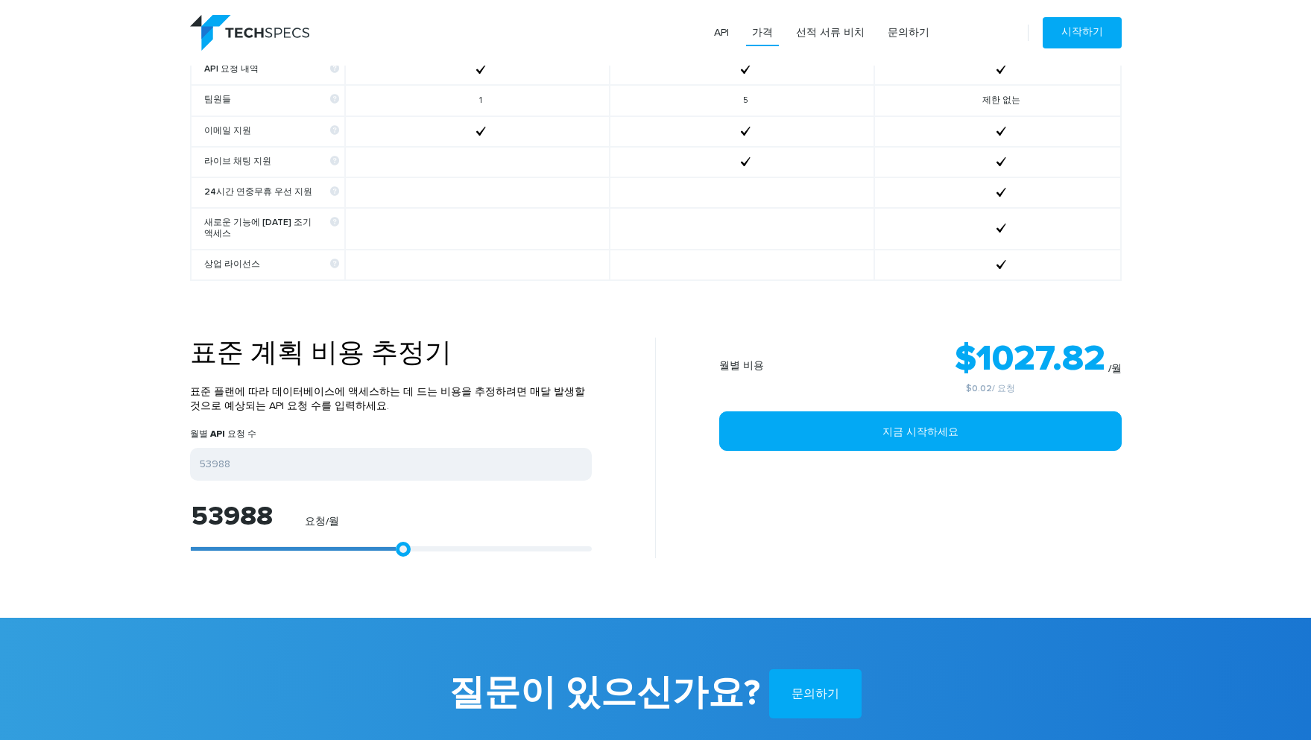
type input "54174"
type input "54359"
type input "54730"
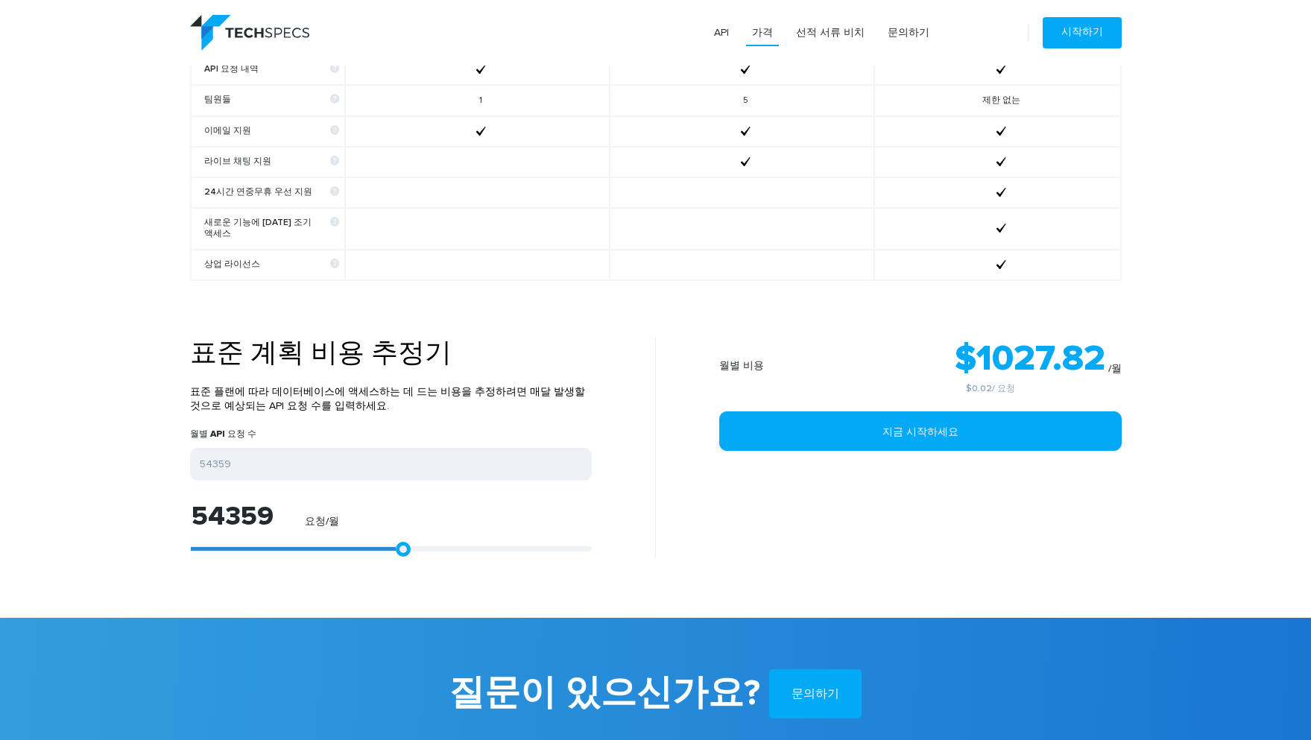
type input "54730"
type input "54916"
type input "55287"
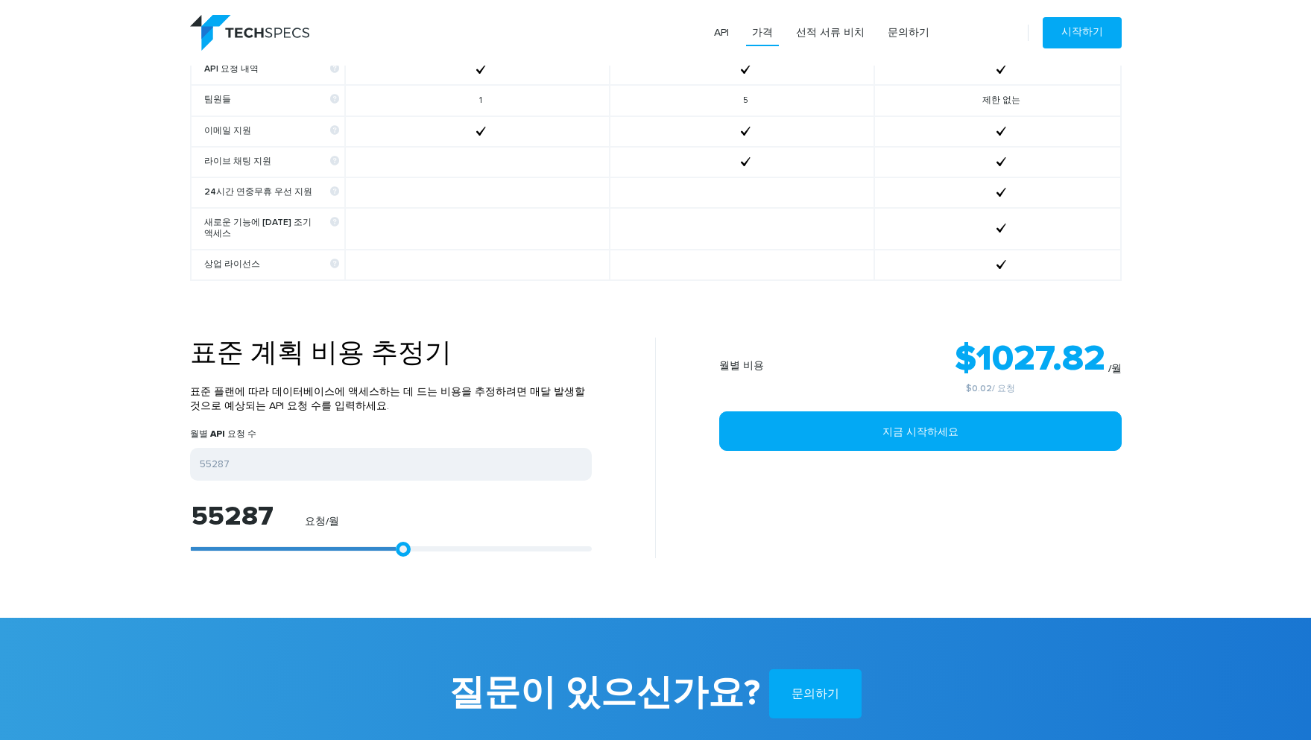
type input "55473"
type input "55658"
type input "56029"
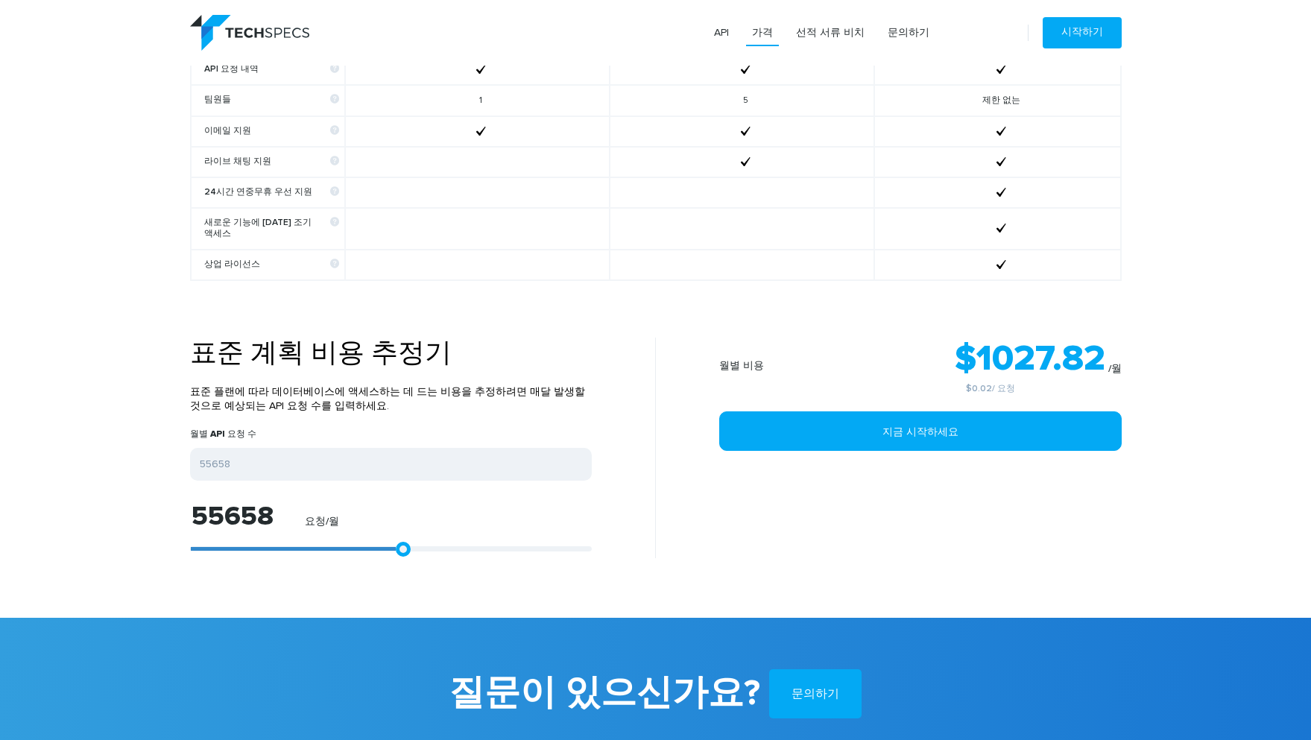
type input "56029"
type input "56215"
type input "56586"
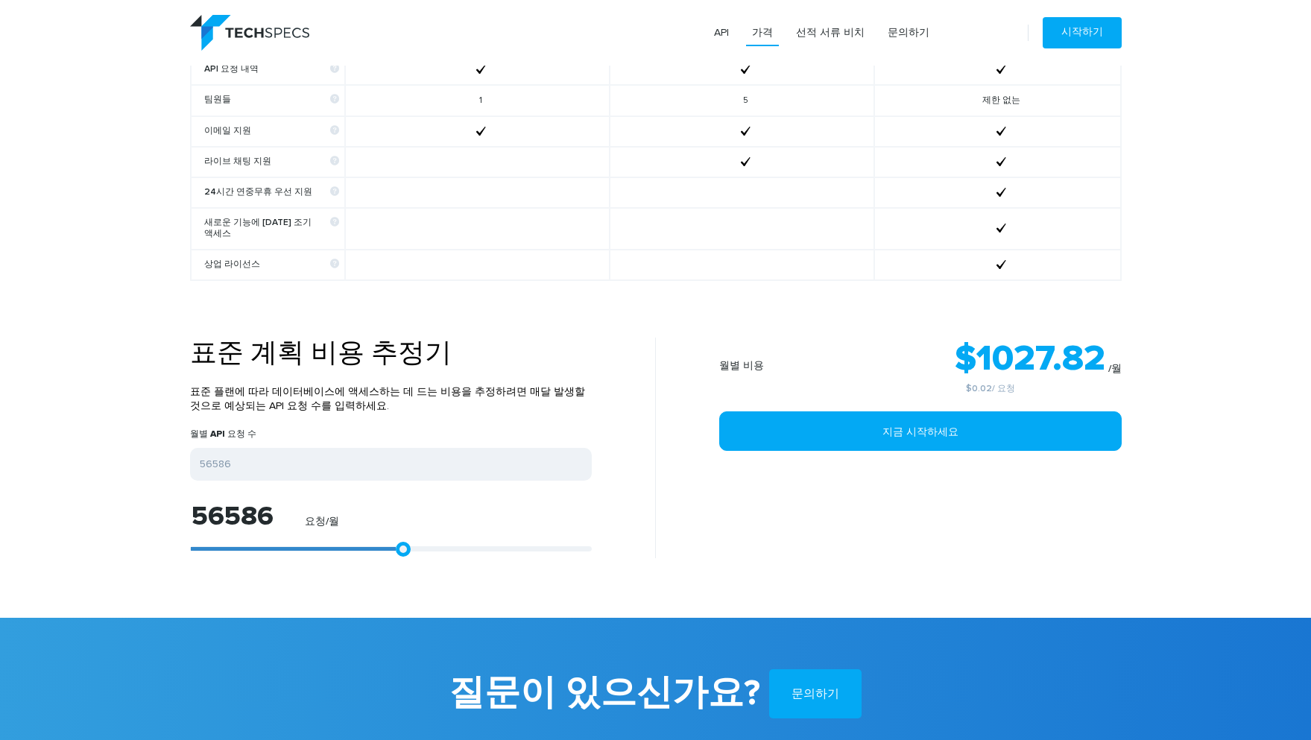
type input "56957"
type input "57699"
type input "58255"
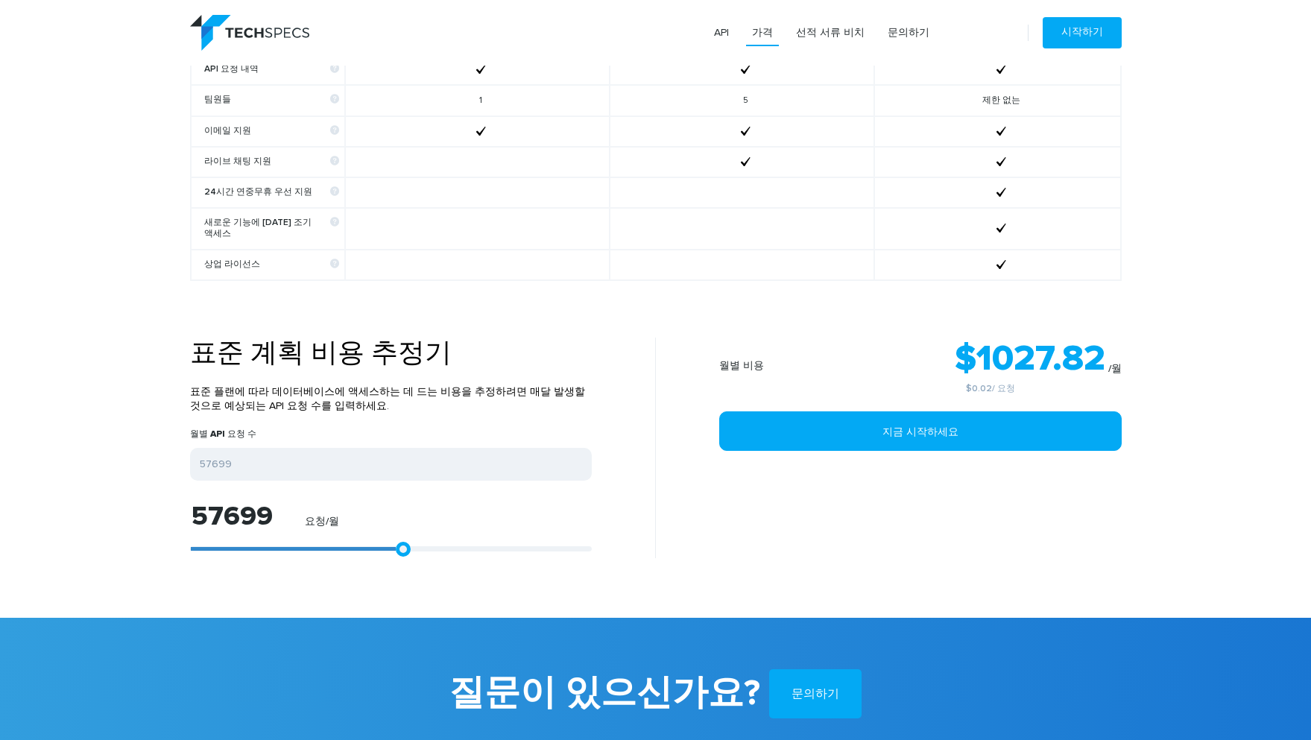
type input "58255"
type input "58812"
type input "59554"
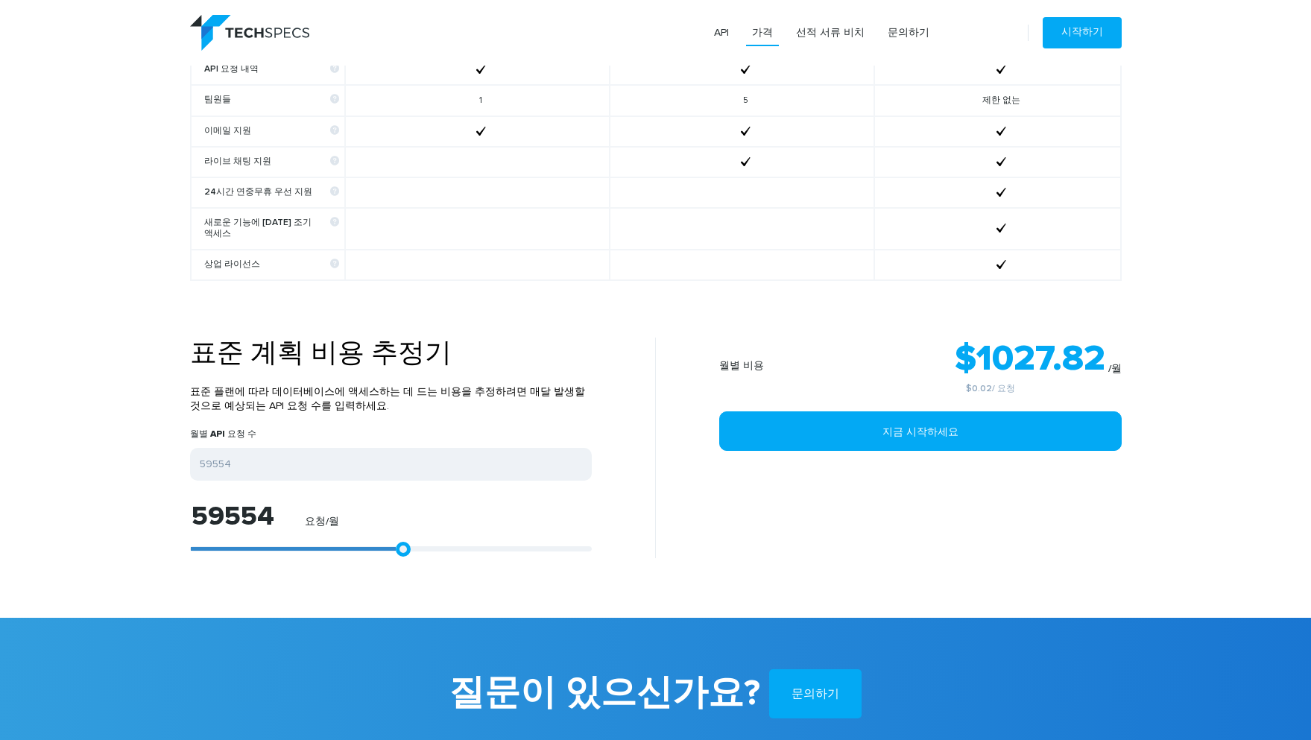
type input "60296"
type input "61224"
type input "62337"
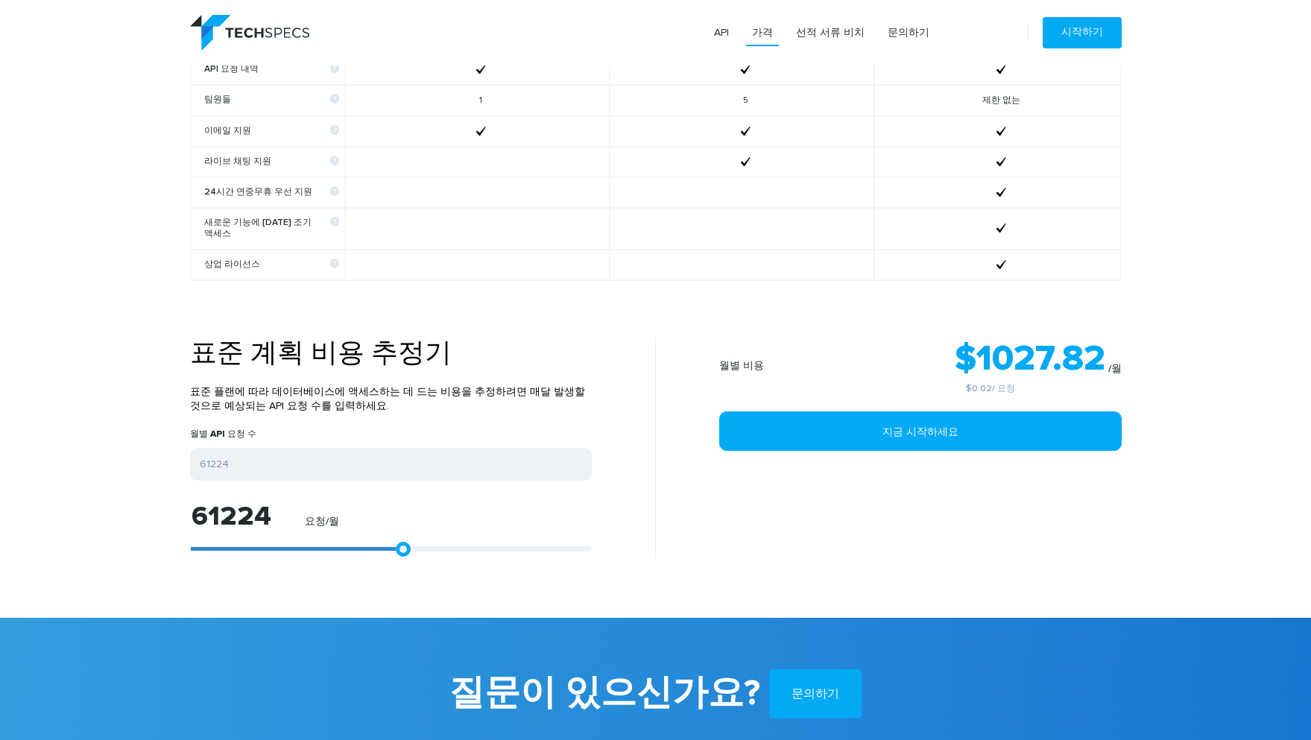
type input "62337"
type input "63265"
type input "64378"
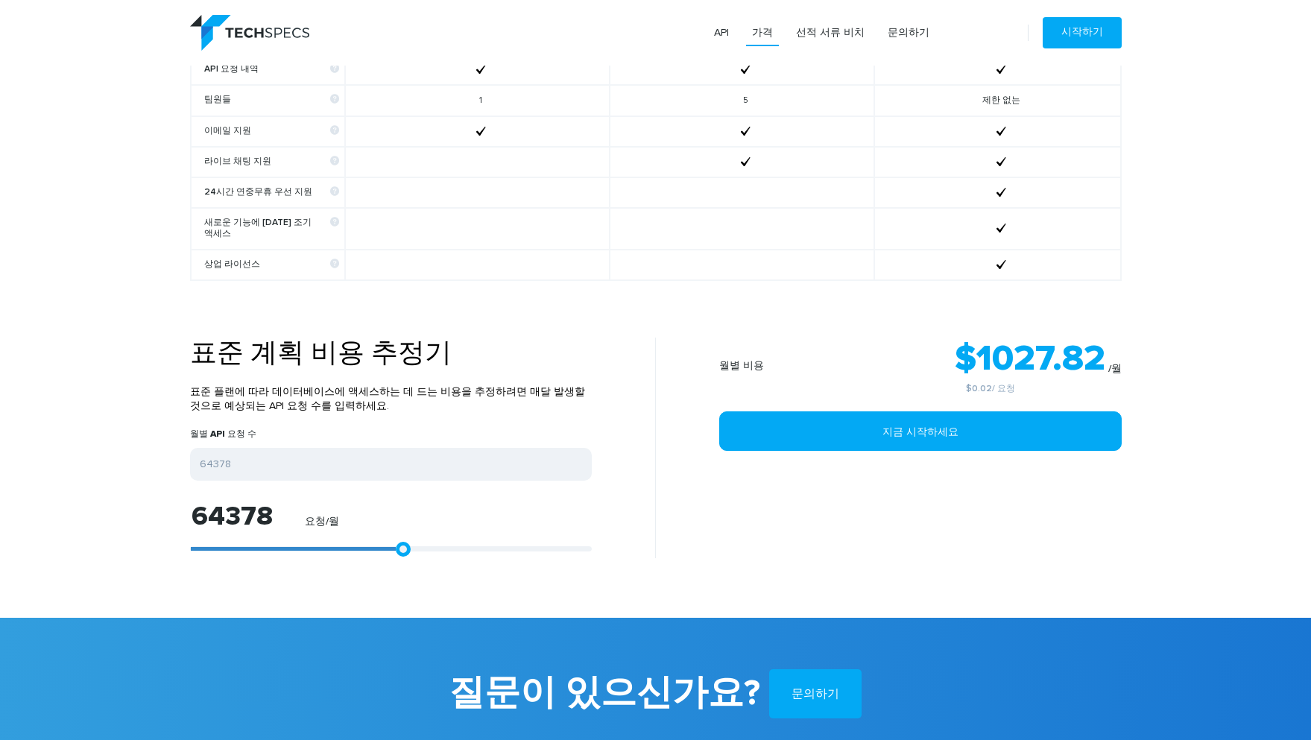
type input "65677"
type input "67161"
type input "68645"
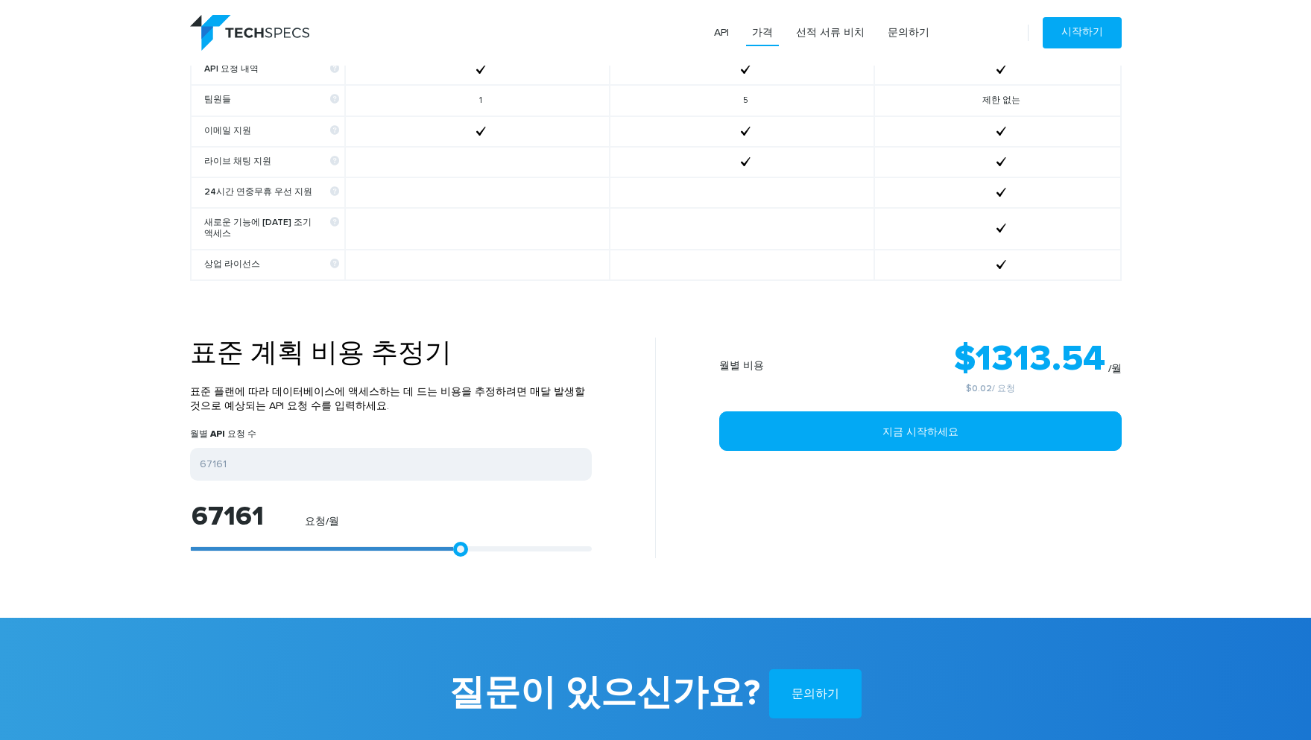
type input "68645"
type input "70315"
type input "71799"
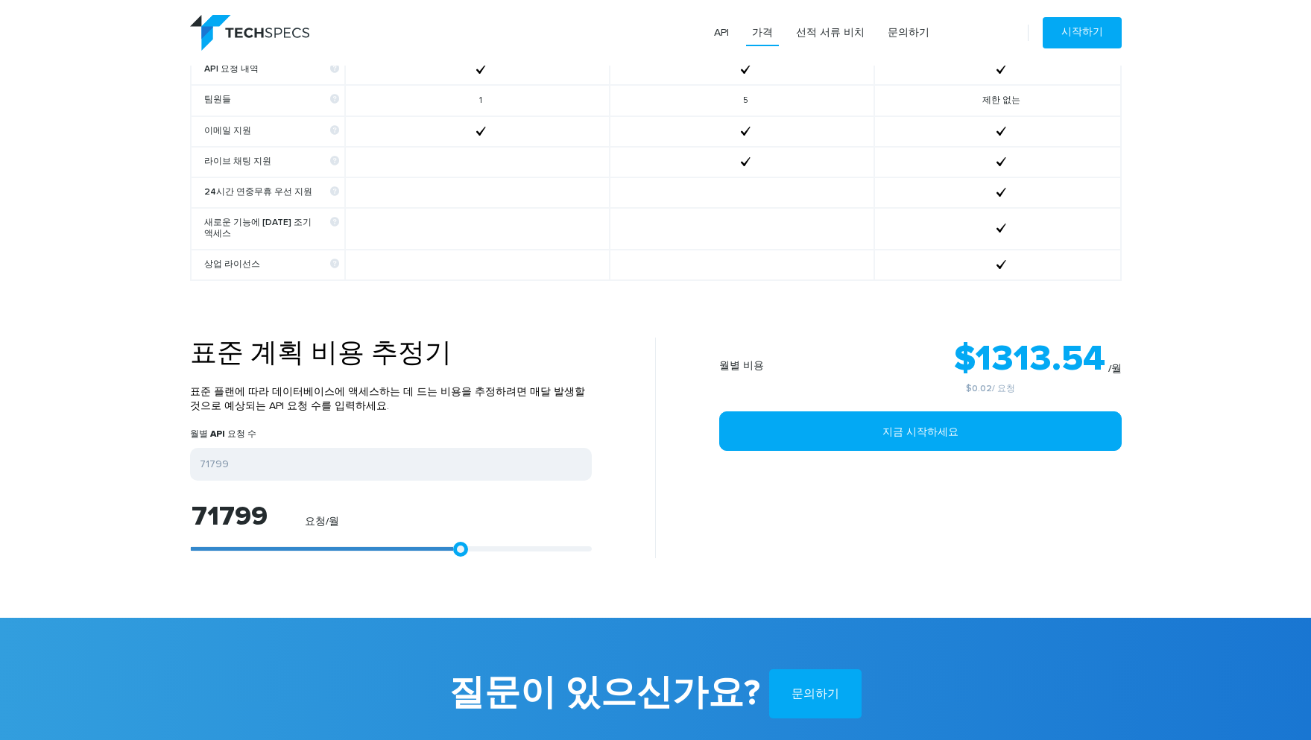
type input "74396"
type input "75509"
type input "76994"
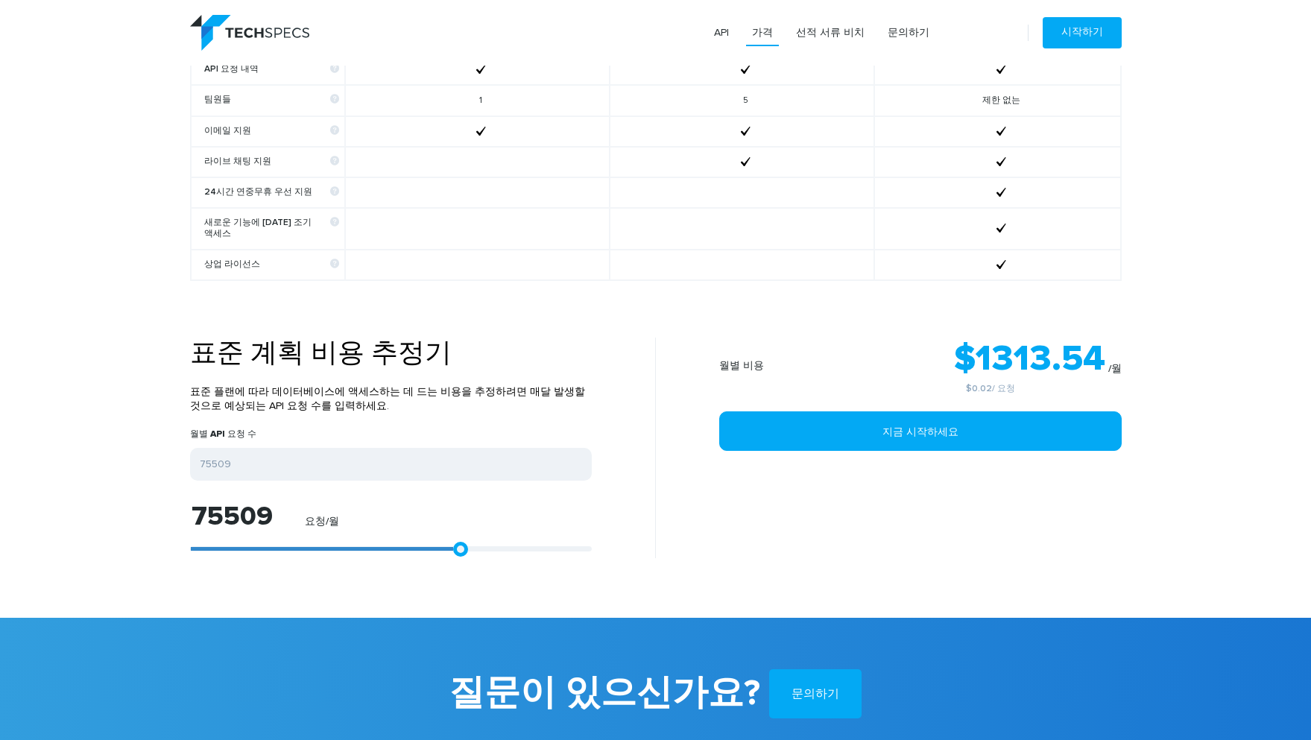
type input "76994"
type input "78292"
type input "78849"
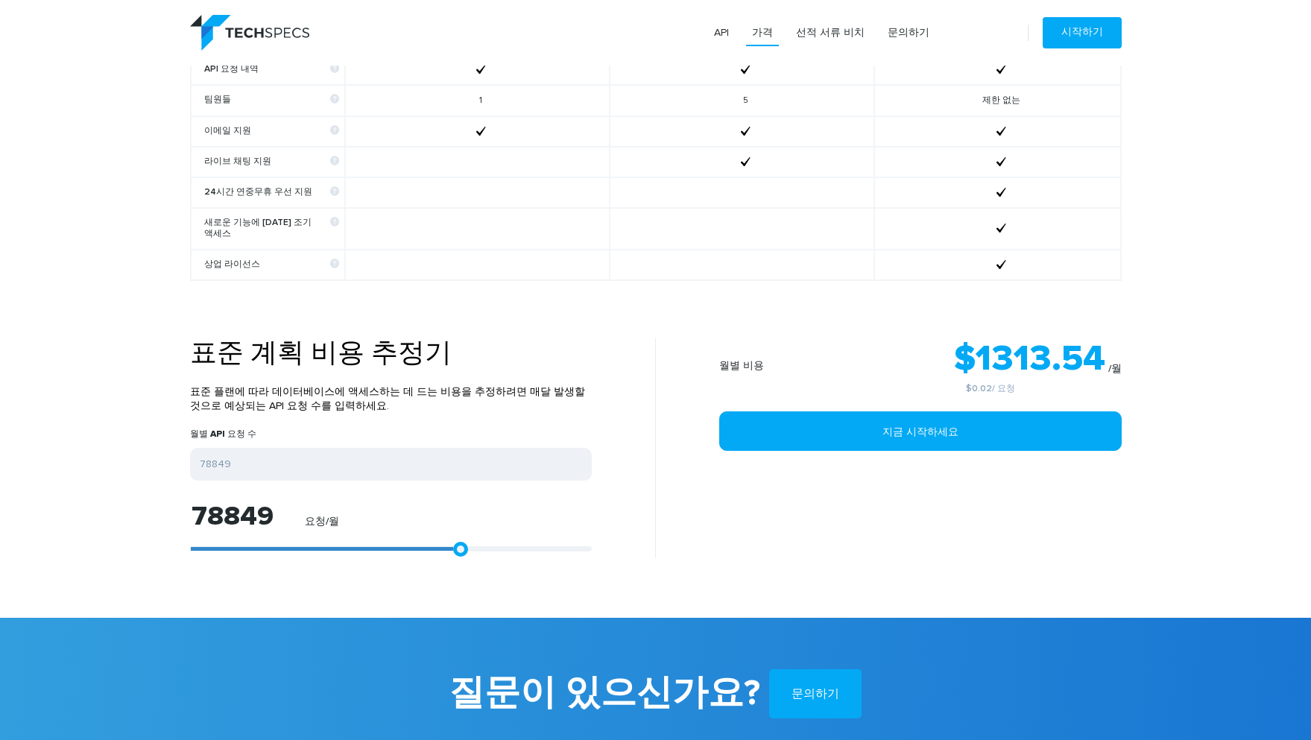
type input "79962"
drag, startPoint x: 397, startPoint y: 552, endPoint x: 584, endPoint y: 526, distance: 189.5
click at [584, 526] on div "97402 요청/월" at bounding box center [391, 530] width 402 height 55
click at [581, 554] on div "97402 요청/월" at bounding box center [391, 530] width 402 height 55
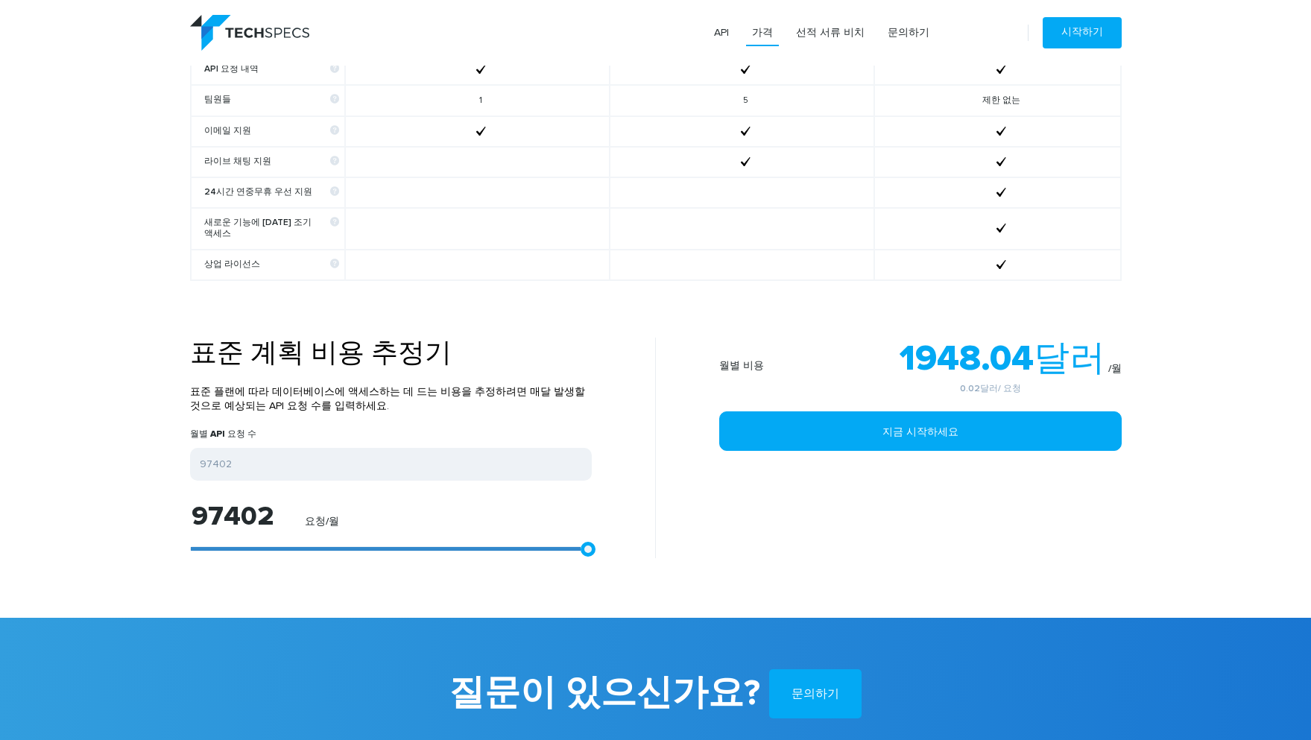
click at [572, 554] on div "97402 요청/월" at bounding box center [391, 530] width 402 height 55
drag, startPoint x: 561, startPoint y: 551, endPoint x: 485, endPoint y: 548, distance: 76.1
click at [485, 548] on div at bounding box center [391, 548] width 402 height 5
drag, startPoint x: 437, startPoint y: 548, endPoint x: 394, endPoint y: 548, distance: 42.5
click at [394, 548] on div at bounding box center [391, 548] width 402 height 5
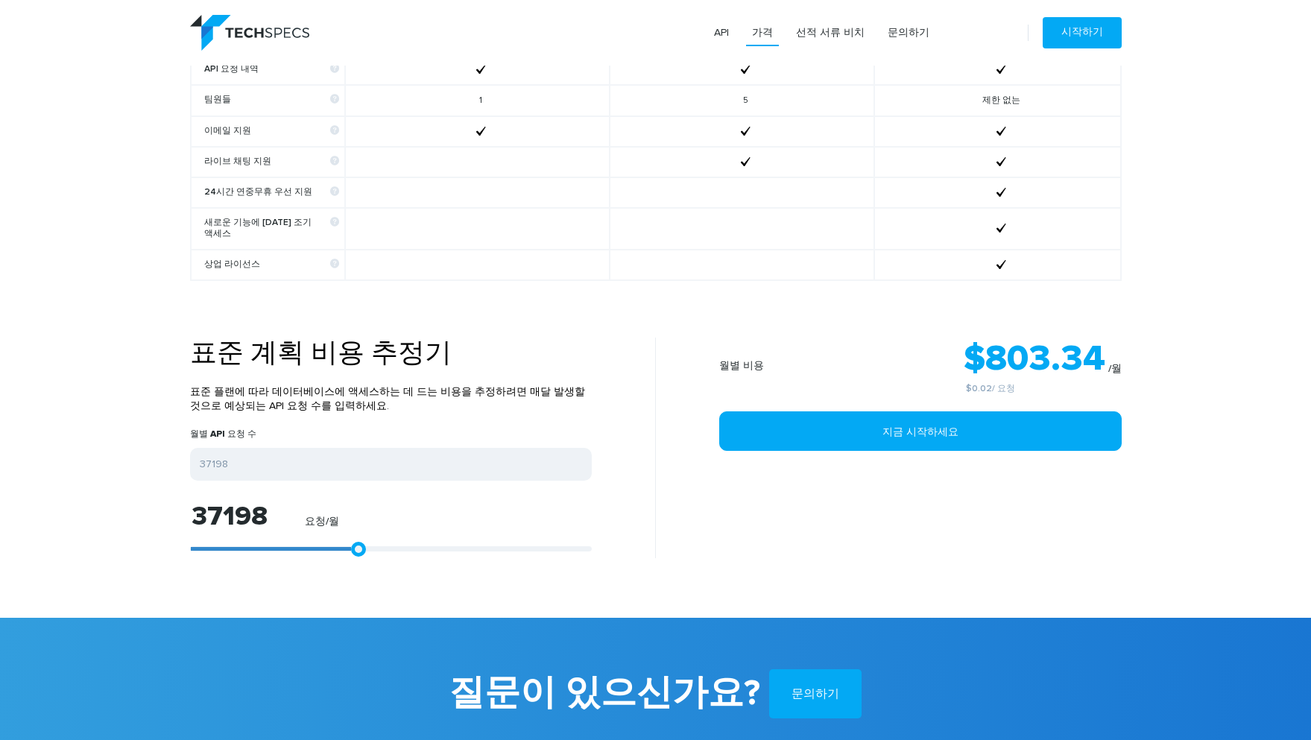
drag, startPoint x: 356, startPoint y: 547, endPoint x: 339, endPoint y: 547, distance: 16.4
click at [339, 547] on div at bounding box center [391, 548] width 402 height 5
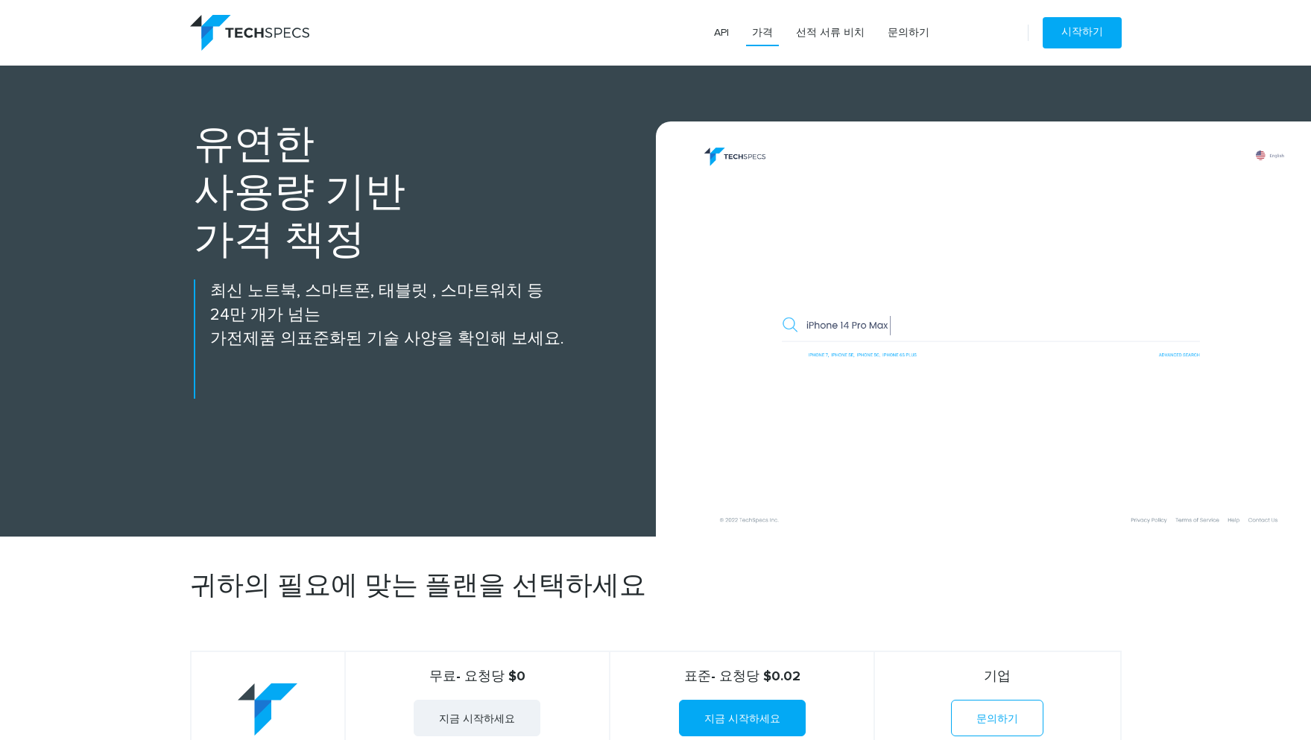
scroll to position [0, 0]
